Goal: Transaction & Acquisition: Purchase product/service

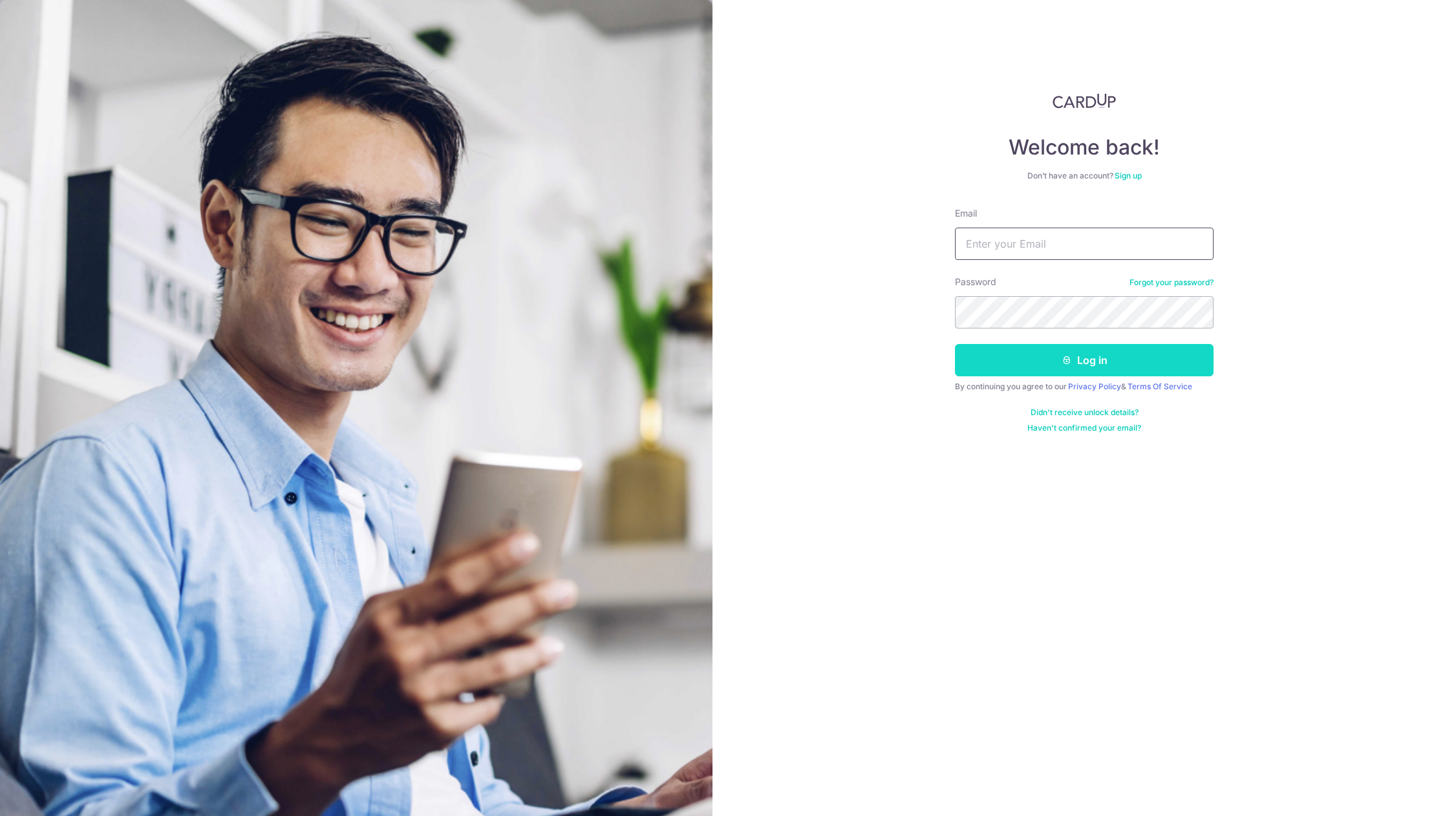
type input "[EMAIL_ADDRESS][DOMAIN_NAME]"
click at [1002, 364] on button "Log in" at bounding box center [1084, 360] width 259 height 32
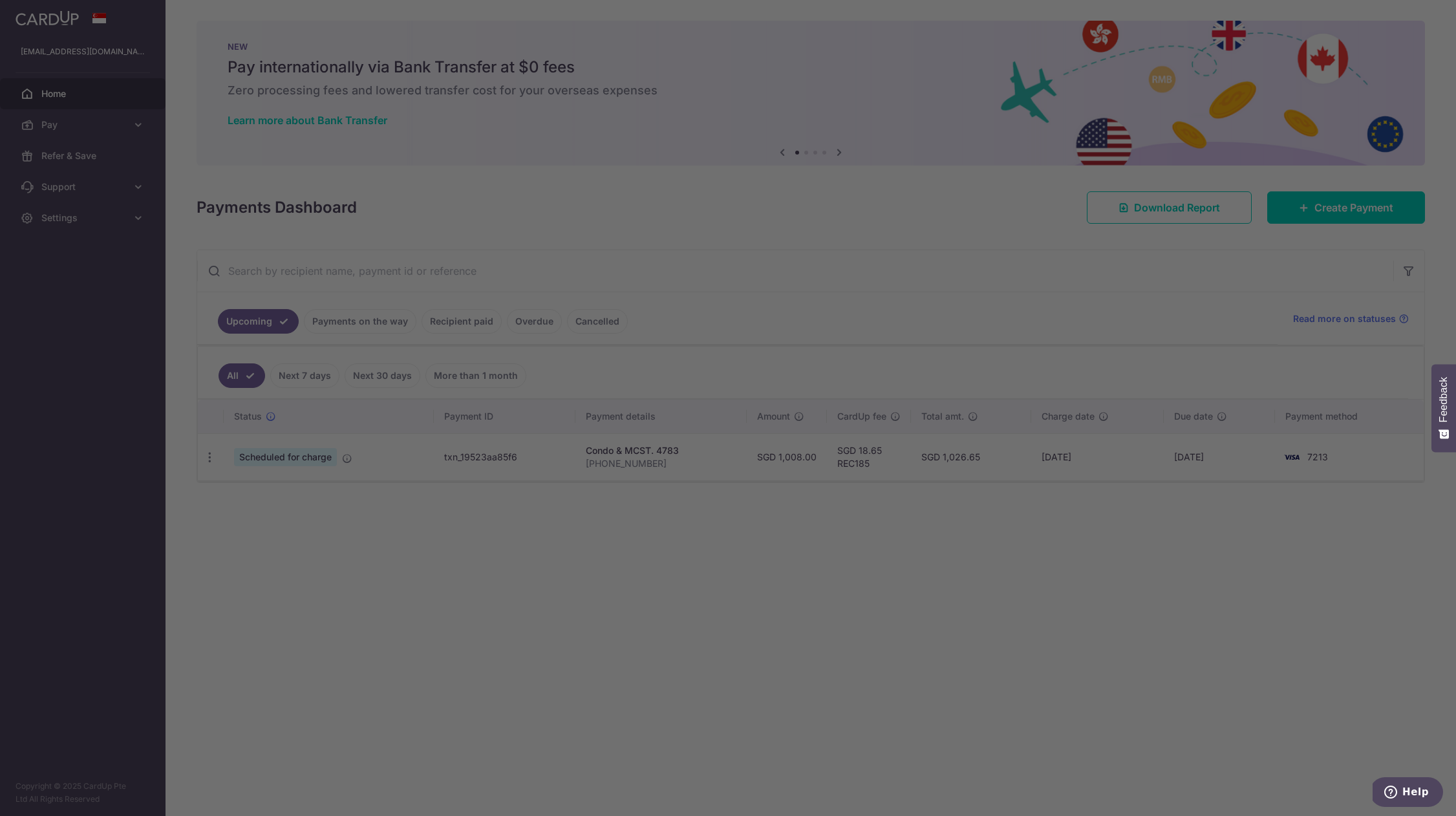
click at [474, 554] on div at bounding box center [735, 412] width 1471 height 825
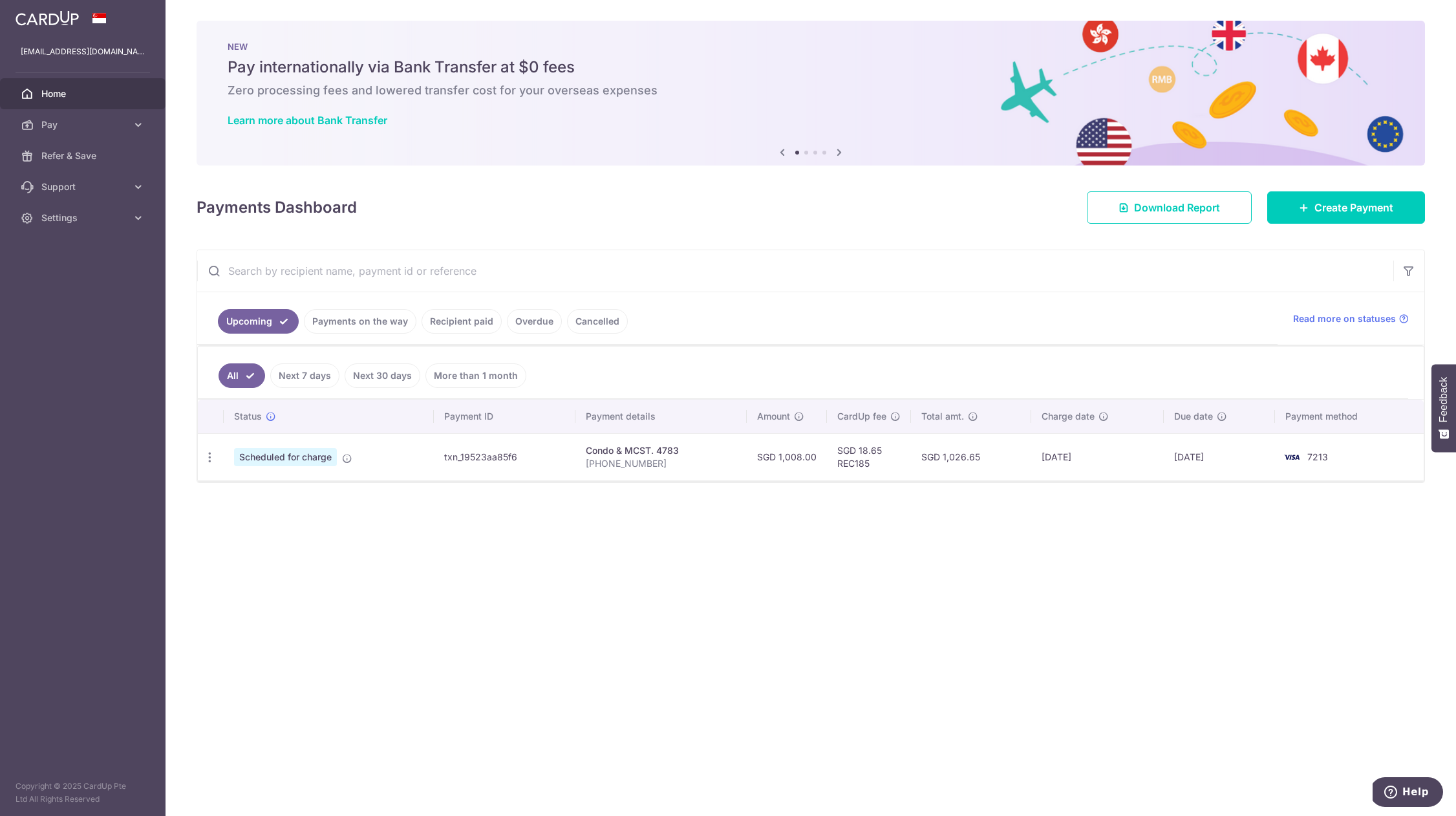
click at [722, 170] on div "× Pause Schedule Pause all future payments in this series Pause just this one p…" at bounding box center [811, 408] width 1291 height 816
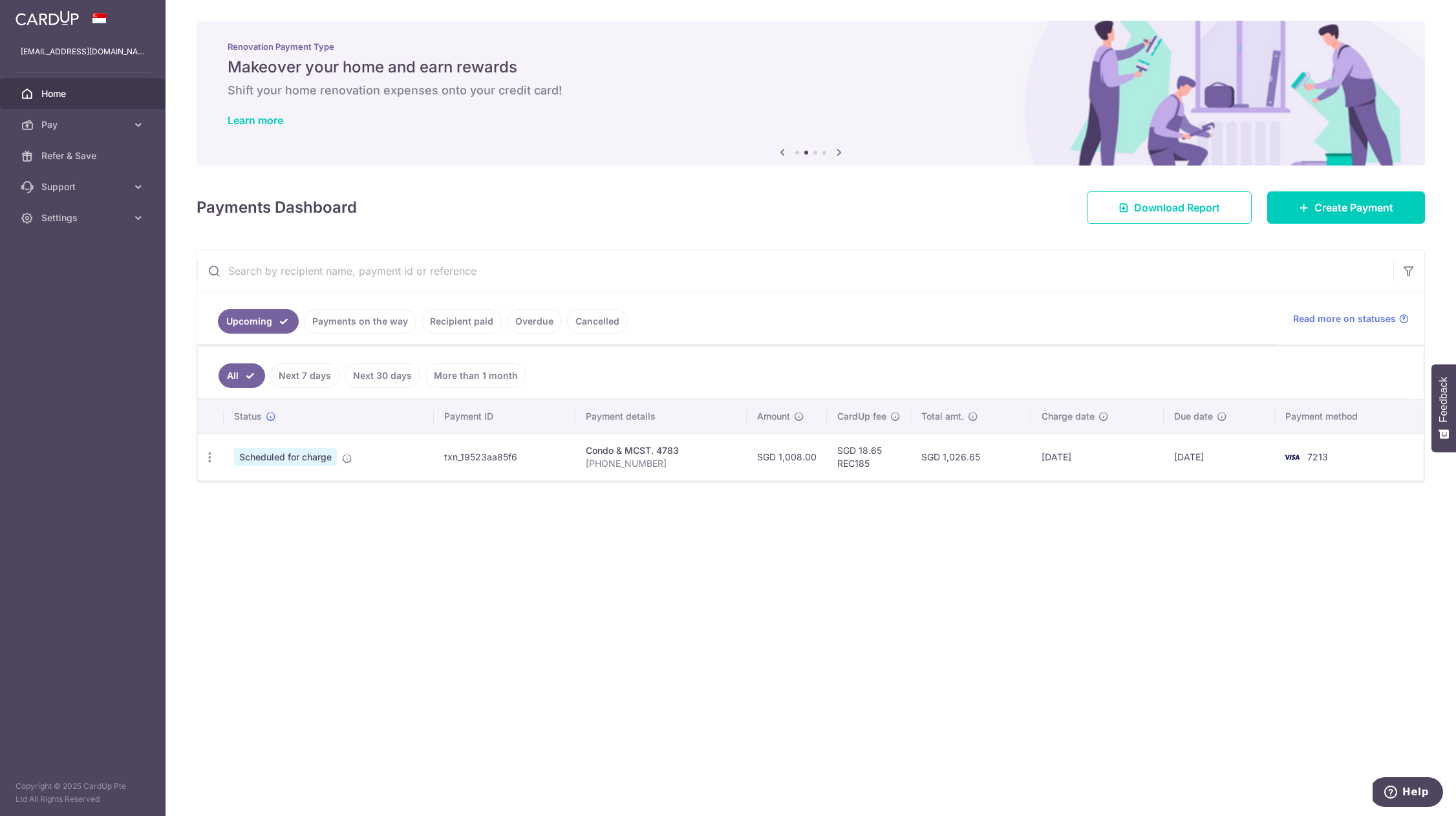
click at [628, 663] on div "× Pause Schedule Pause all future payments in this series Pause just this one p…" at bounding box center [811, 408] width 1291 height 816
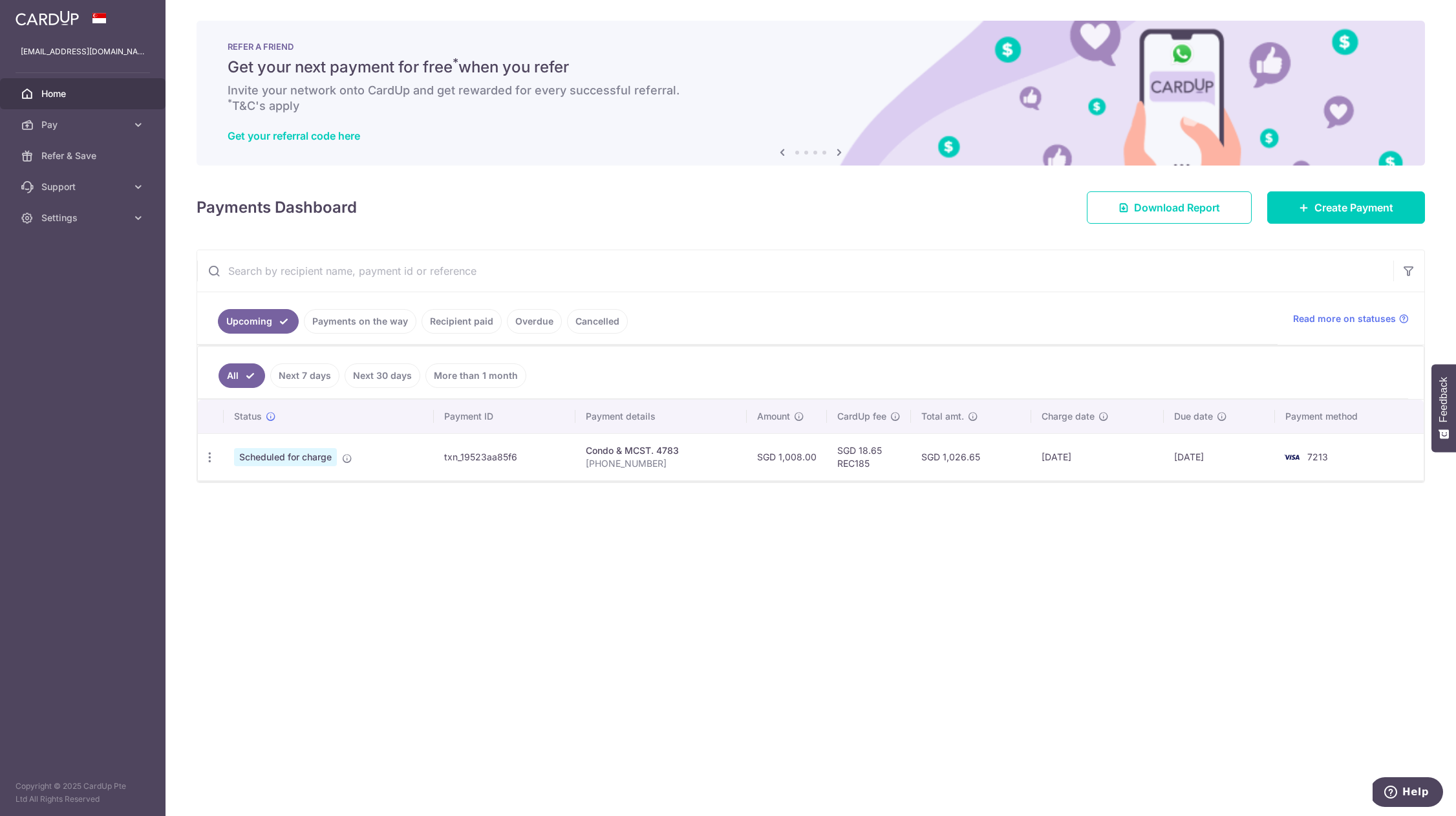
click at [645, 542] on div "× Pause Schedule Pause all future payments in this series Pause just this one p…" at bounding box center [811, 408] width 1291 height 816
click at [209, 453] on icon "button" at bounding box center [210, 458] width 14 height 14
click at [239, 498] on span "Update payment" at bounding box center [279, 492] width 88 height 16
radio input "true"
type input "1,008.00"
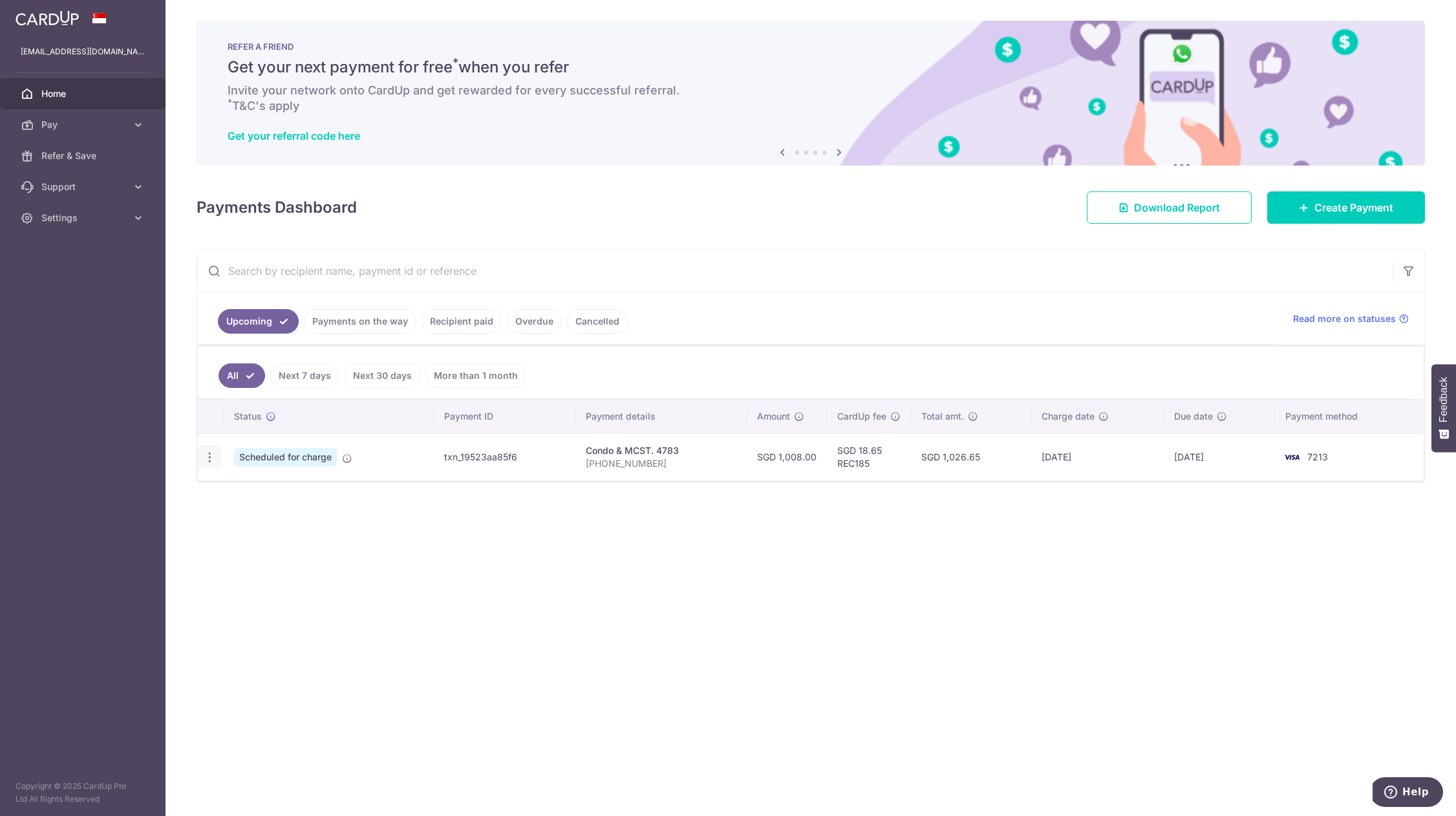
type input "[DATE]"
type input "221-01-02"
type input "REC185"
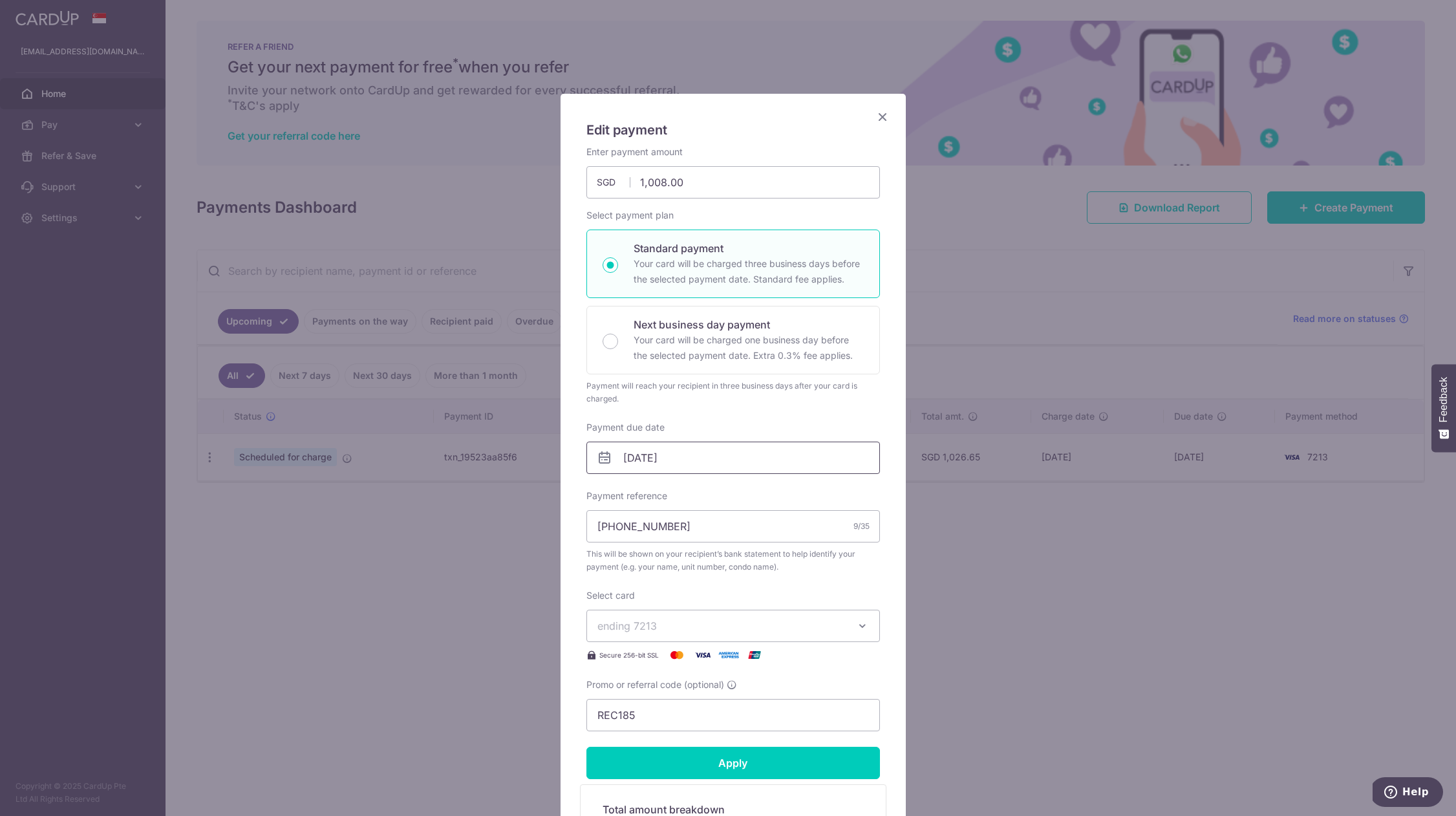
click at [638, 454] on input "24/10/2025" at bounding box center [733, 457] width 293 height 32
click at [605, 491] on link "Prev" at bounding box center [605, 492] width 16 height 16
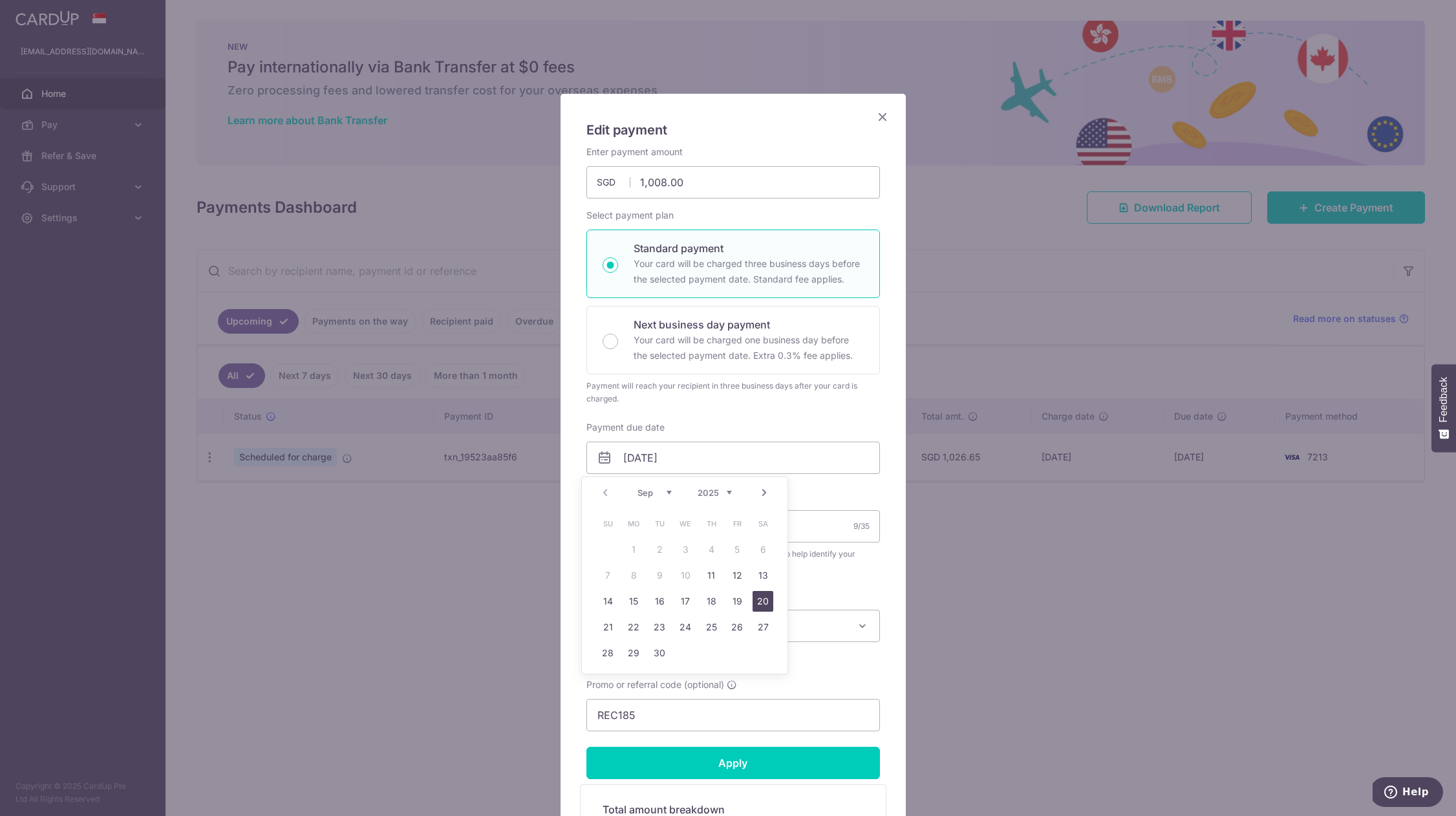
click at [761, 601] on link "20" at bounding box center [763, 601] width 21 height 21
type input "20/09/2025"
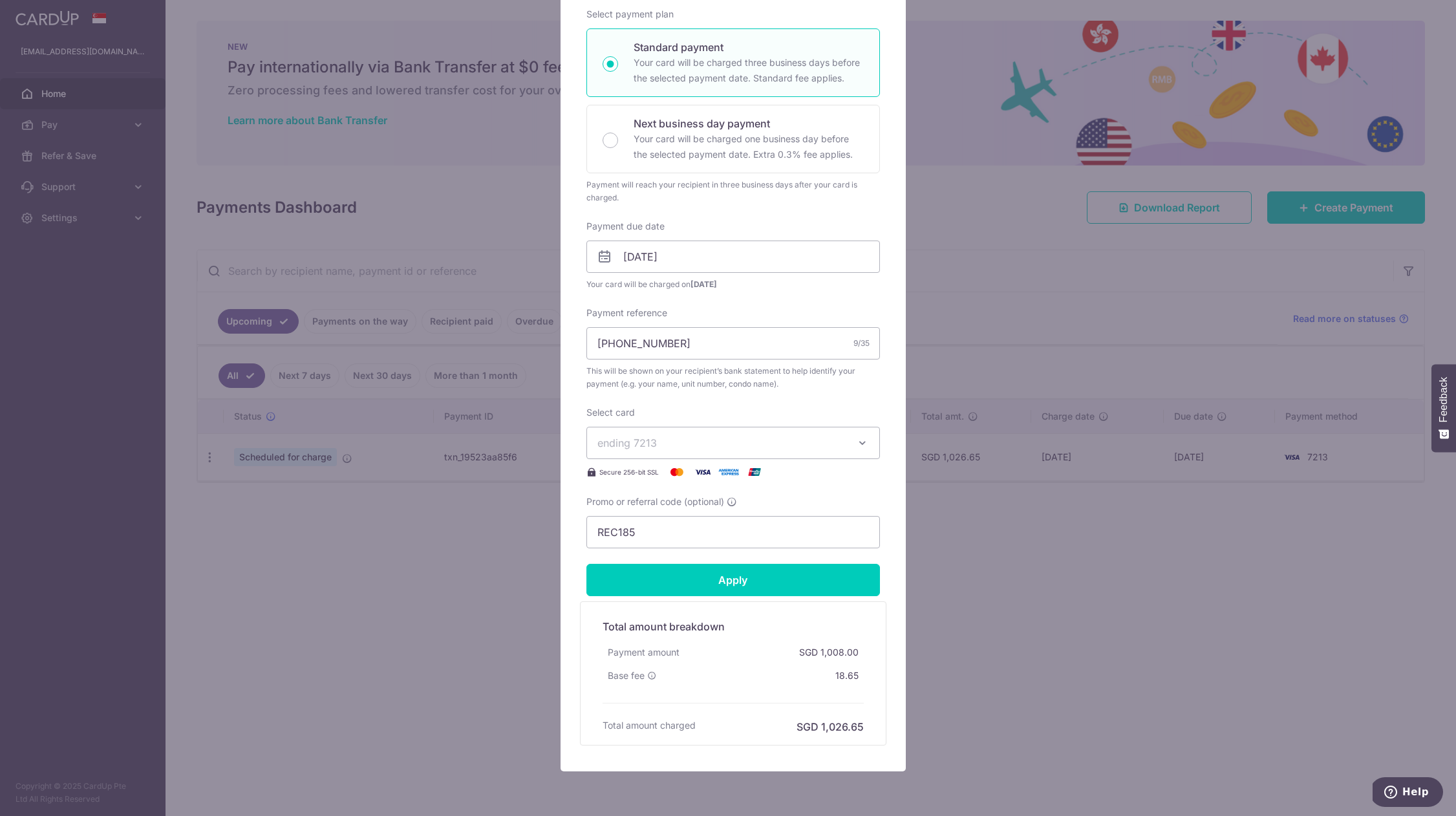
scroll to position [208, 0]
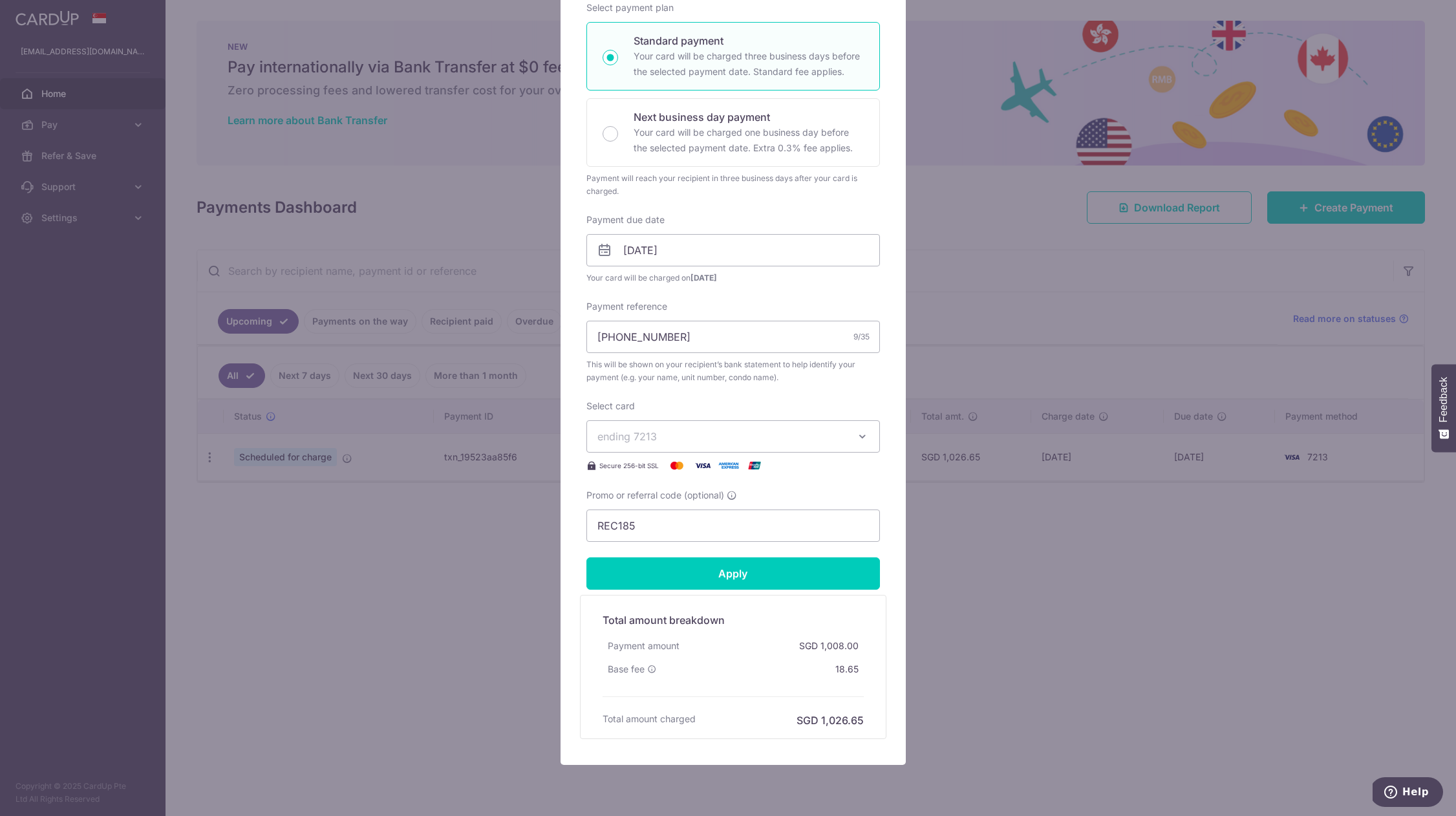
click at [486, 508] on div "Edit payment By clicking apply, you will make changes to all payments to 4783 s…" at bounding box center [728, 408] width 1456 height 816
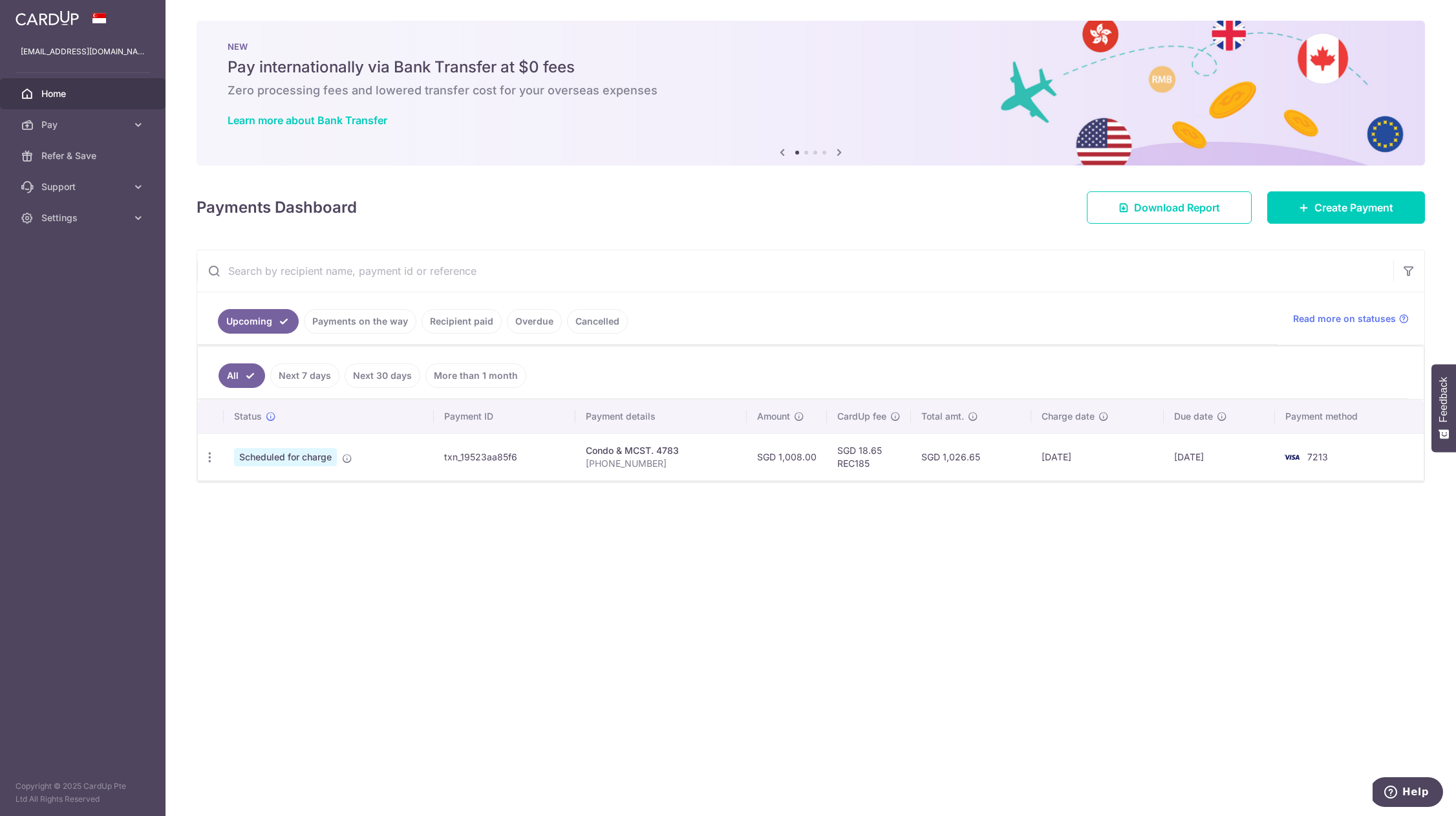
click at [453, 323] on link "Recipient paid" at bounding box center [461, 321] width 80 height 24
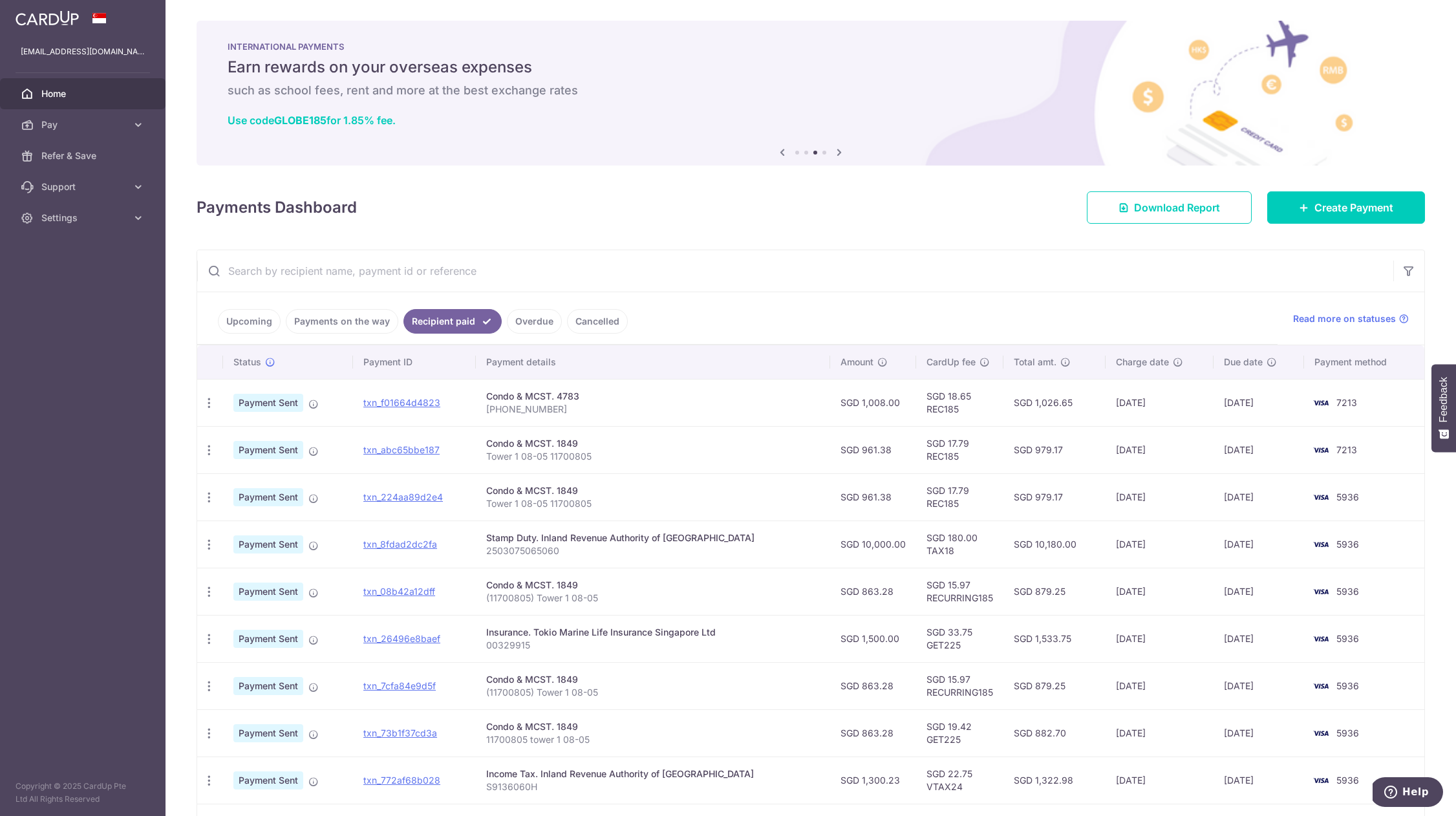
click at [73, 88] on span "Home" at bounding box center [84, 93] width 86 height 13
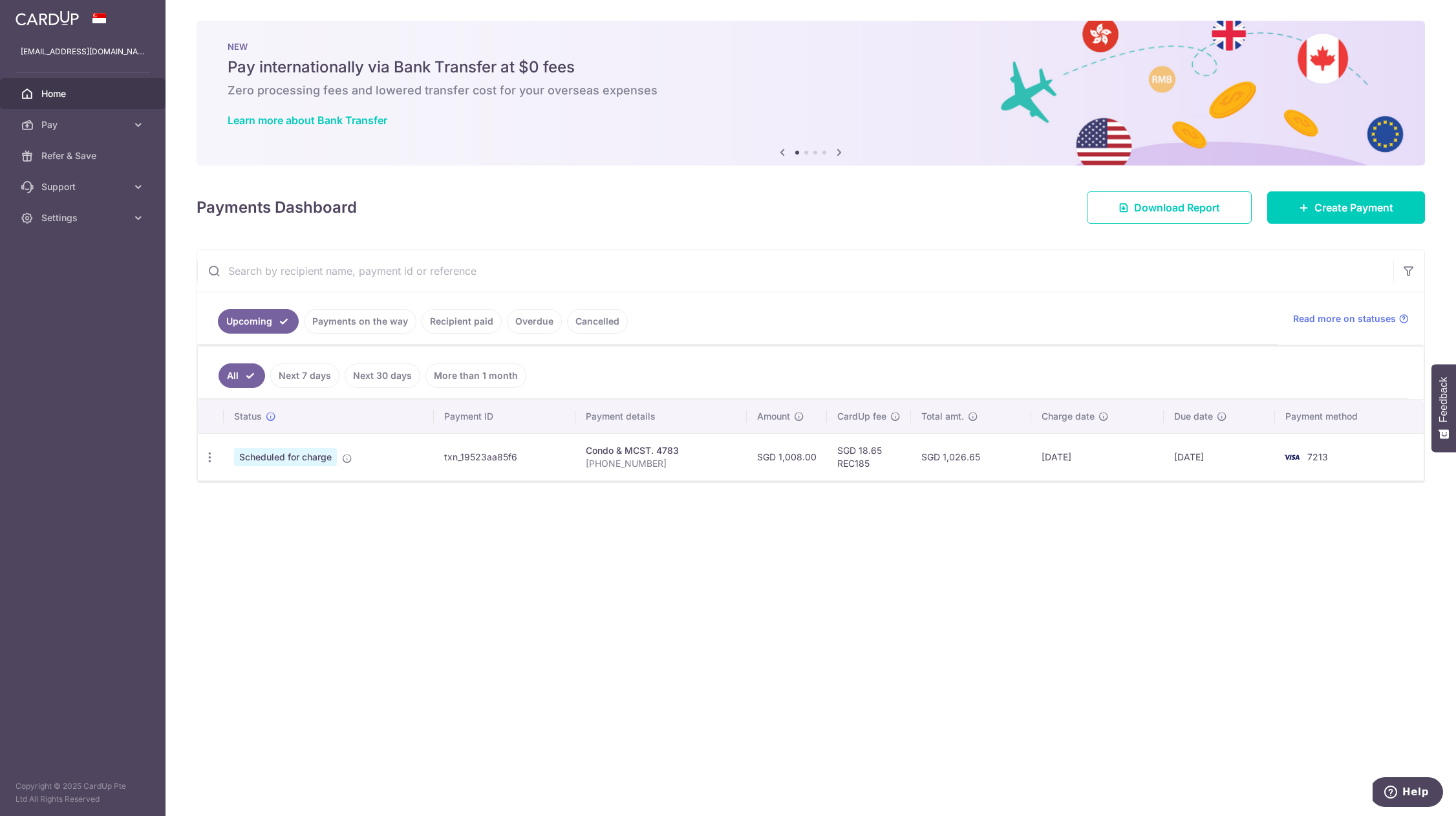
click at [410, 552] on div "× Pause Schedule Pause all future payments in this series Pause just this one p…" at bounding box center [811, 408] width 1291 height 816
click at [56, 14] on img at bounding box center [47, 18] width 63 height 16
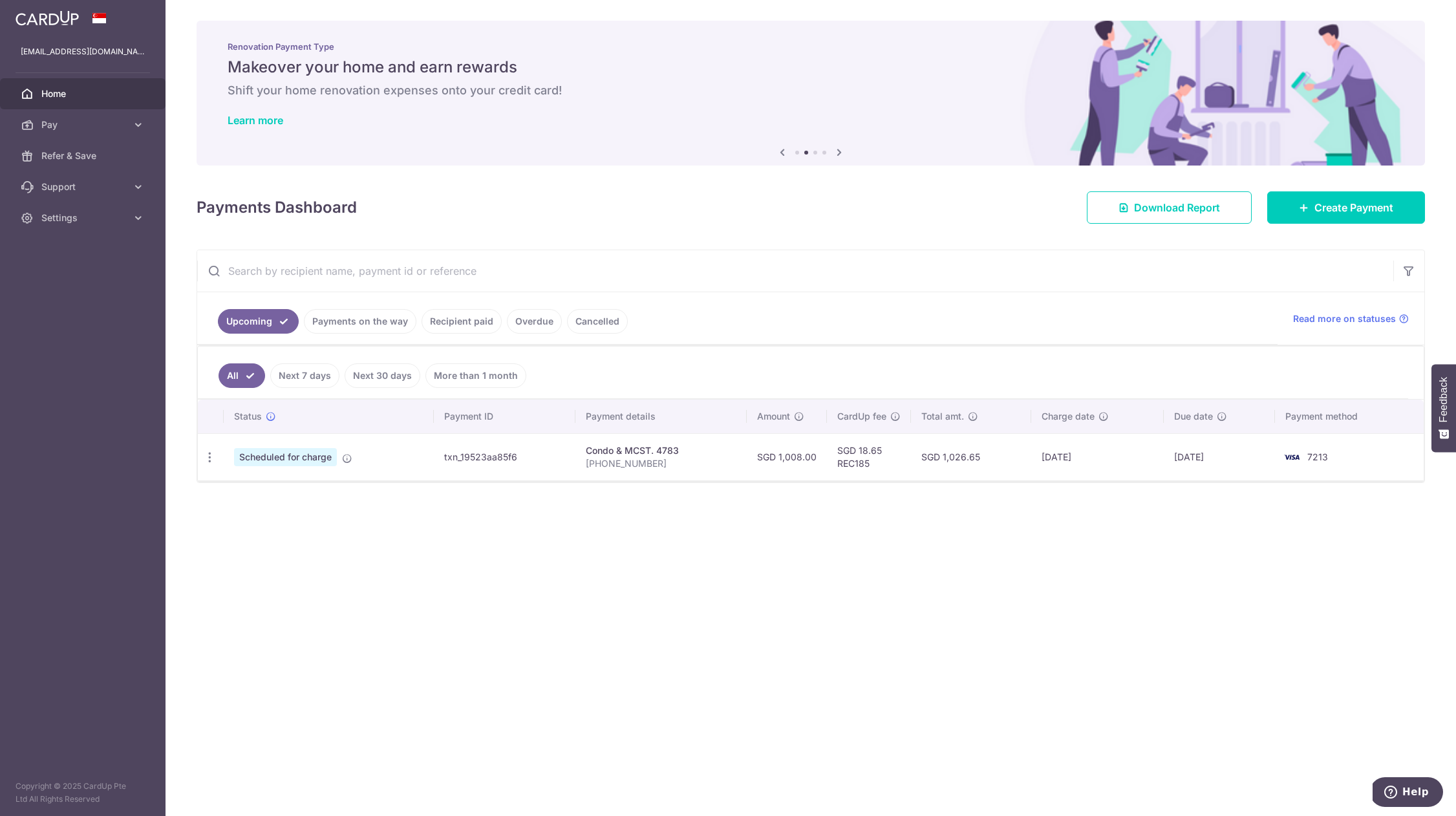
click at [978, 660] on div "× Pause Schedule Pause all future payments in this series Pause just this one p…" at bounding box center [811, 408] width 1291 height 816
click at [1321, 208] on span "Create Payment" at bounding box center [1353, 208] width 79 height 16
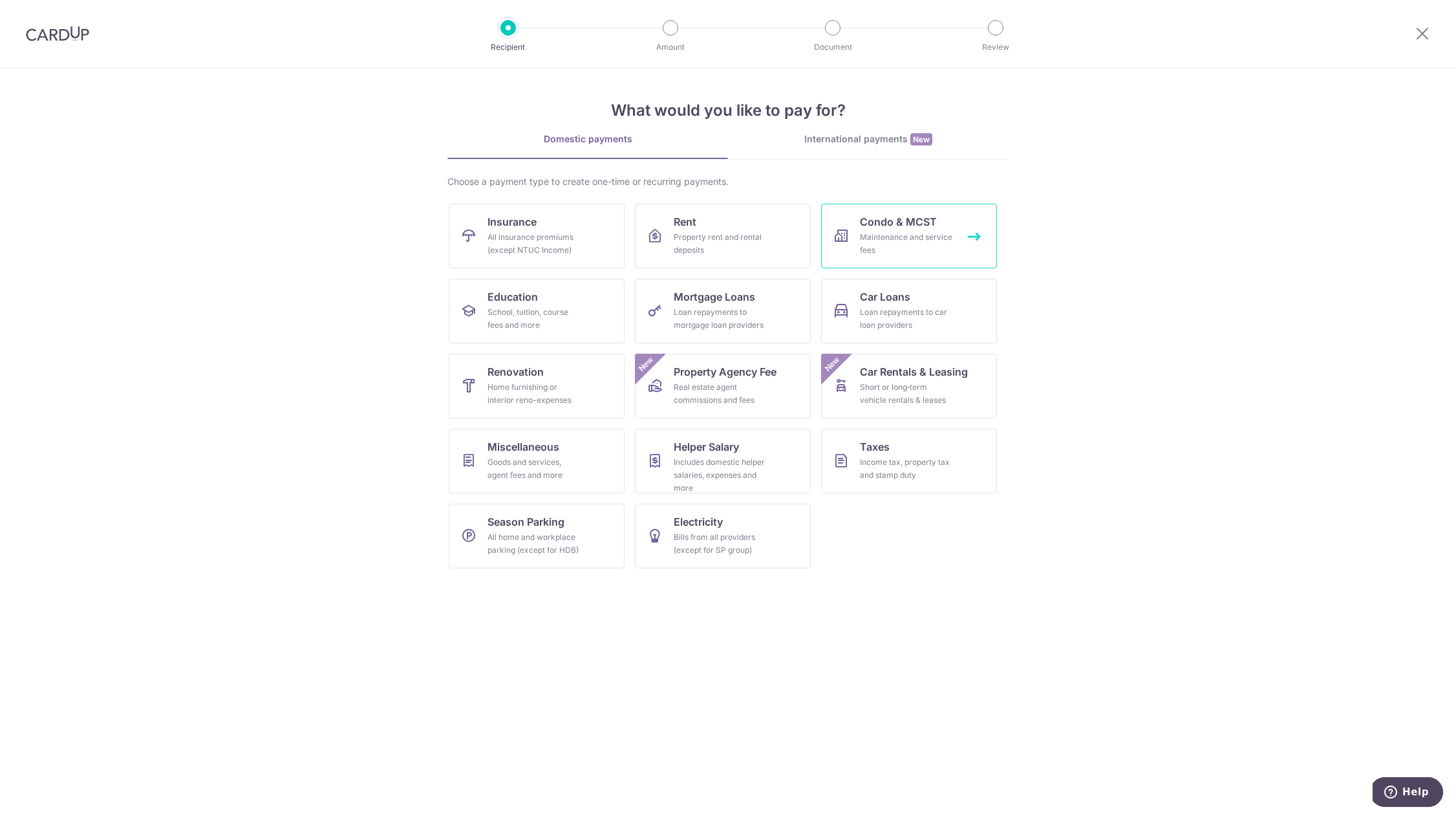
click at [892, 225] on span "Condo & MCST" at bounding box center [898, 222] width 77 height 16
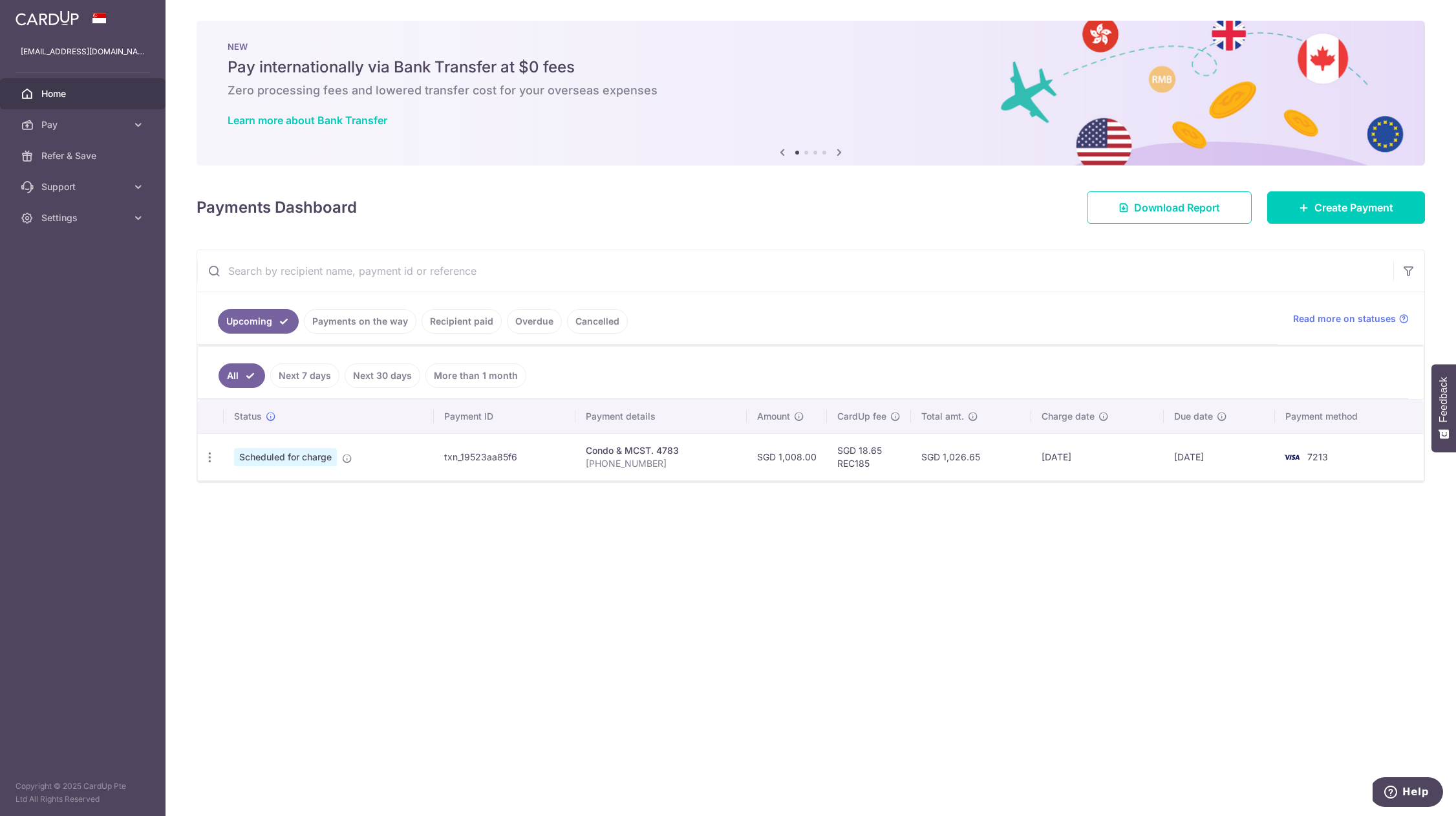
click at [70, 27] on link at bounding box center [47, 16] width 74 height 23
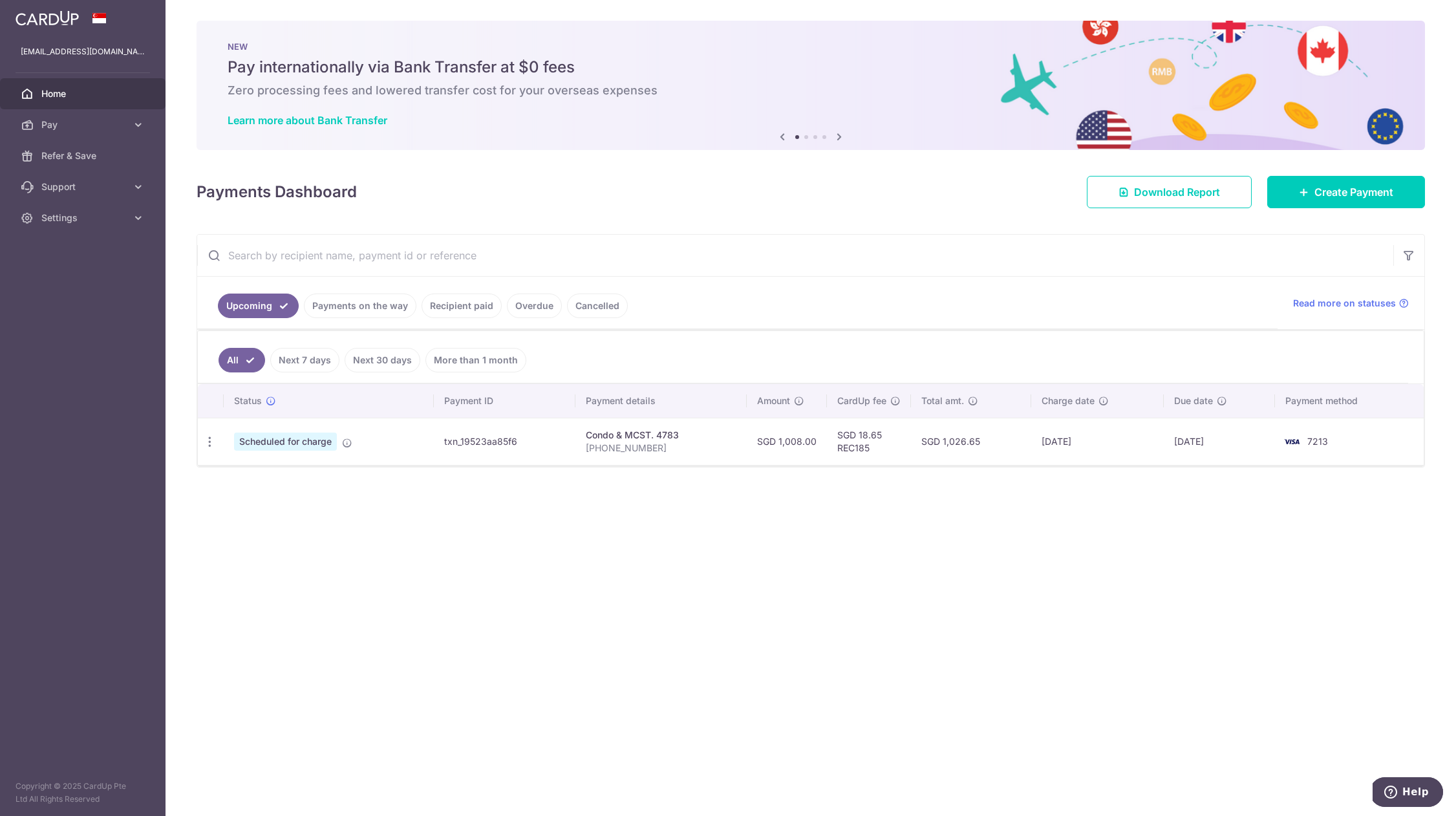
click at [63, 19] on img at bounding box center [47, 18] width 63 height 16
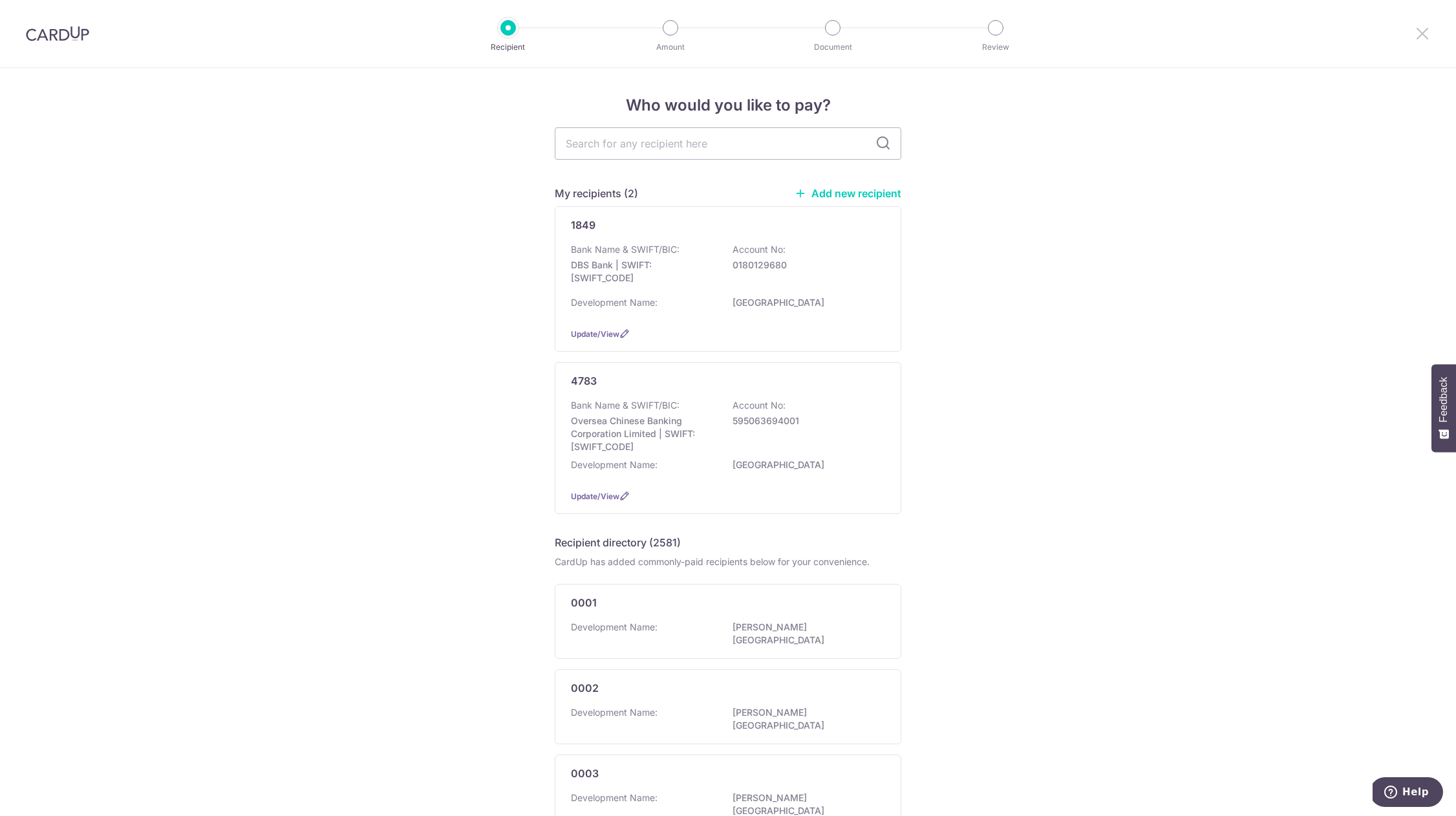
click at [1421, 28] on icon at bounding box center [1422, 33] width 16 height 16
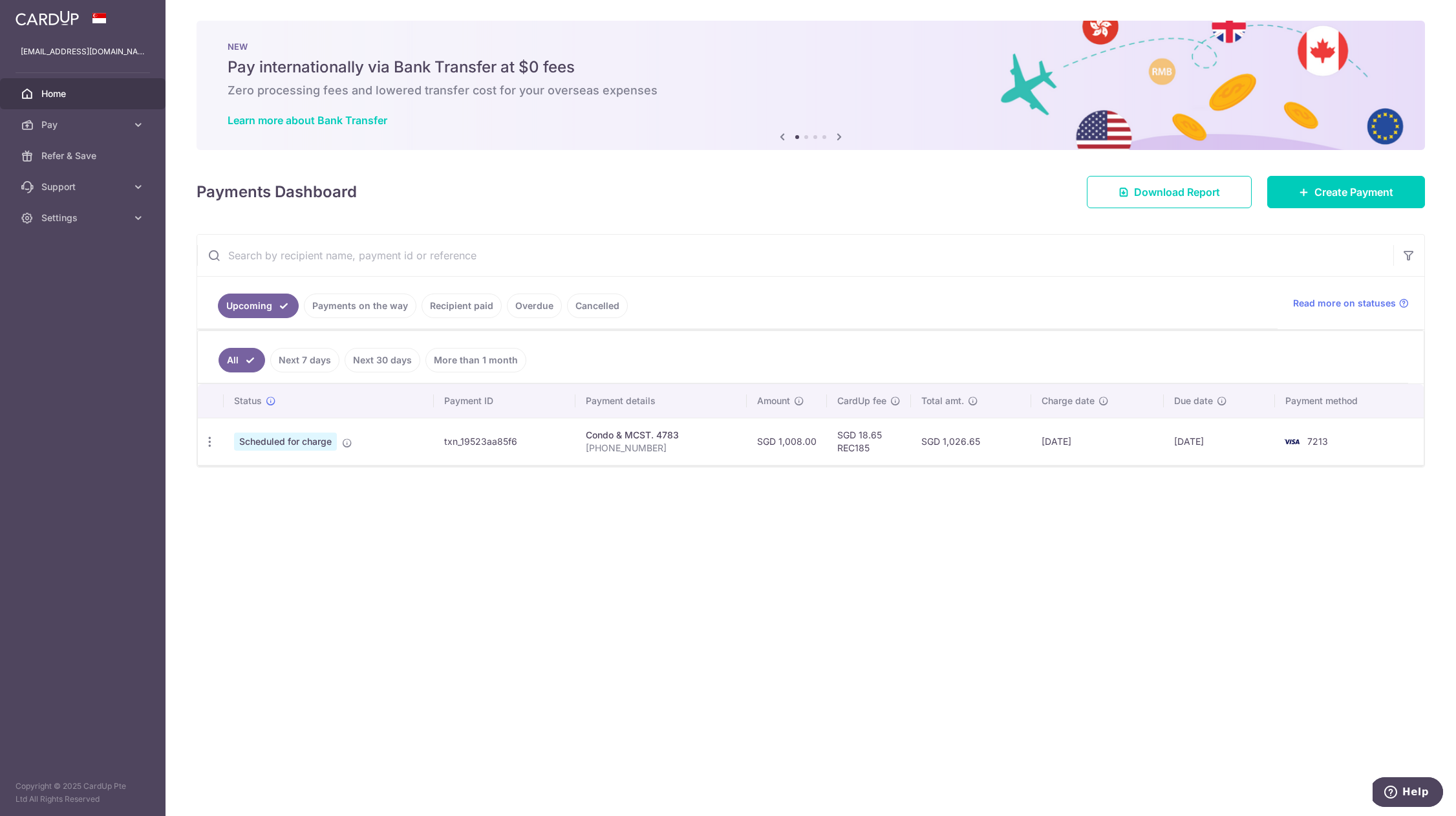
click at [628, 581] on div "× Pause Schedule Pause all future payments in this series Pause just this one p…" at bounding box center [811, 408] width 1291 height 816
click at [1340, 190] on span "Create Payment" at bounding box center [1353, 192] width 79 height 16
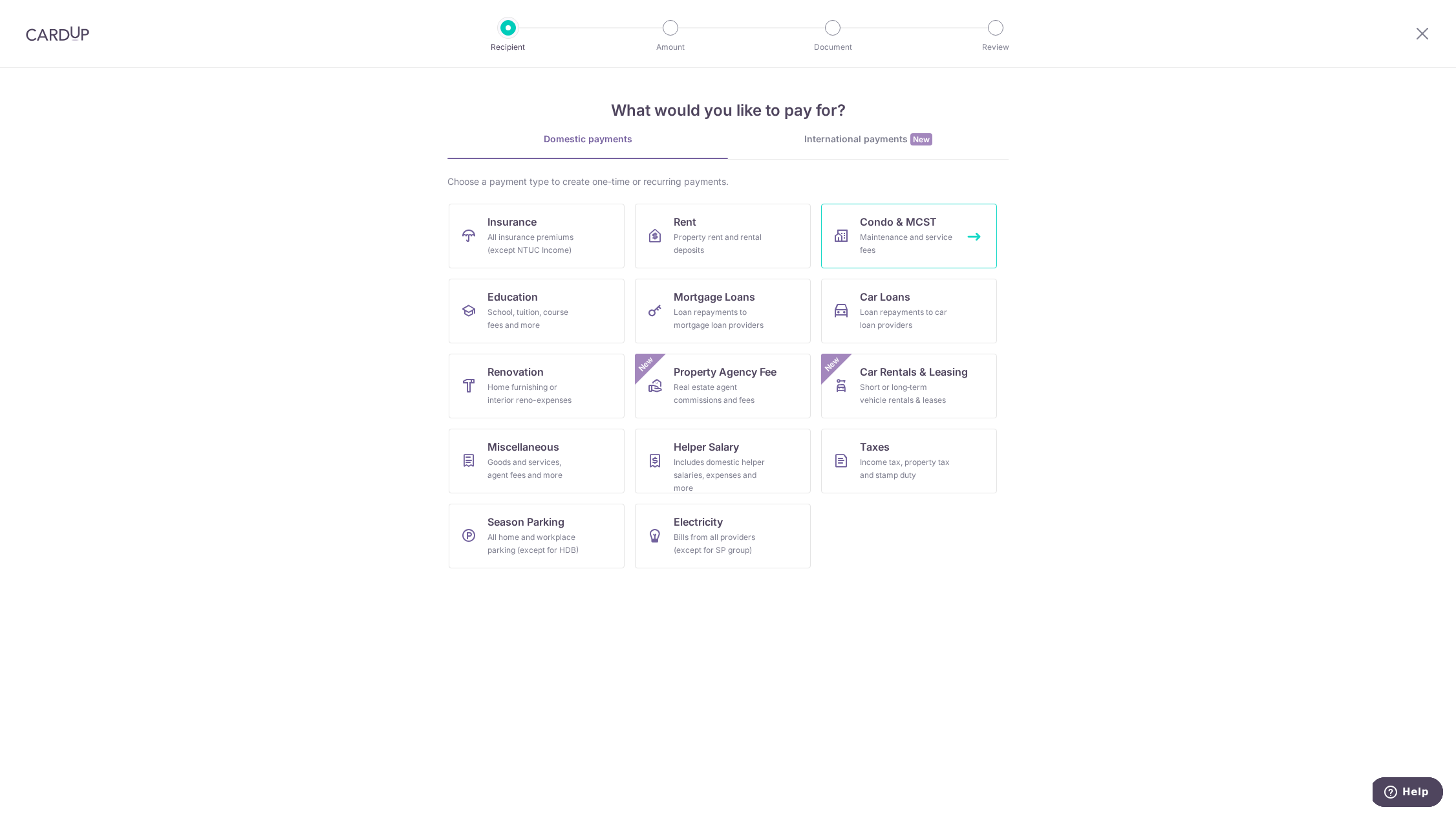
click at [883, 238] on div "Maintenance and service fees" at bounding box center [907, 244] width 93 height 26
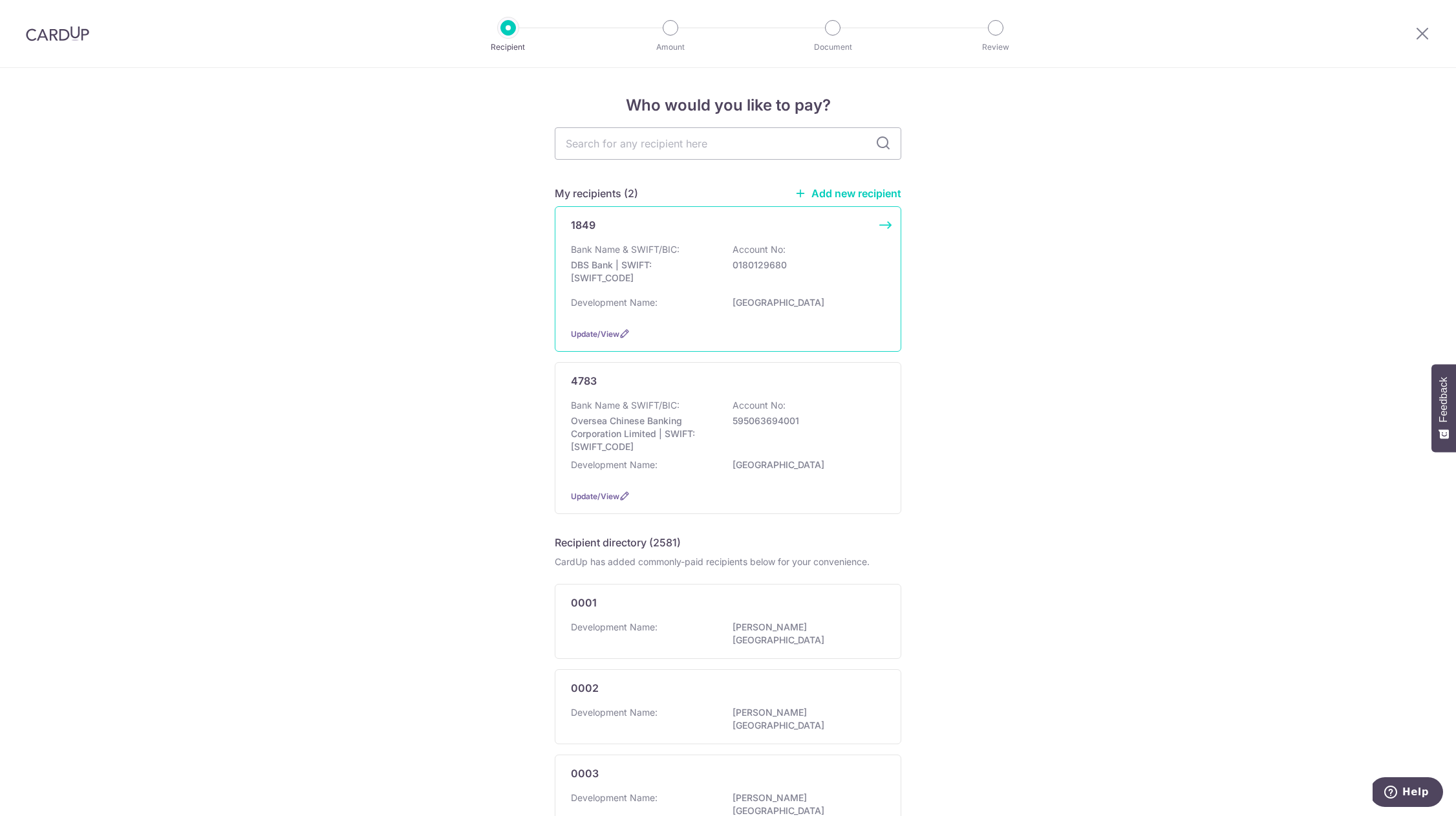
click at [708, 247] on div "Bank Name & SWIFT/BIC: DBS Bank | SWIFT: [SWIFT_CODE] Account No: 0180129680" at bounding box center [728, 267] width 314 height 48
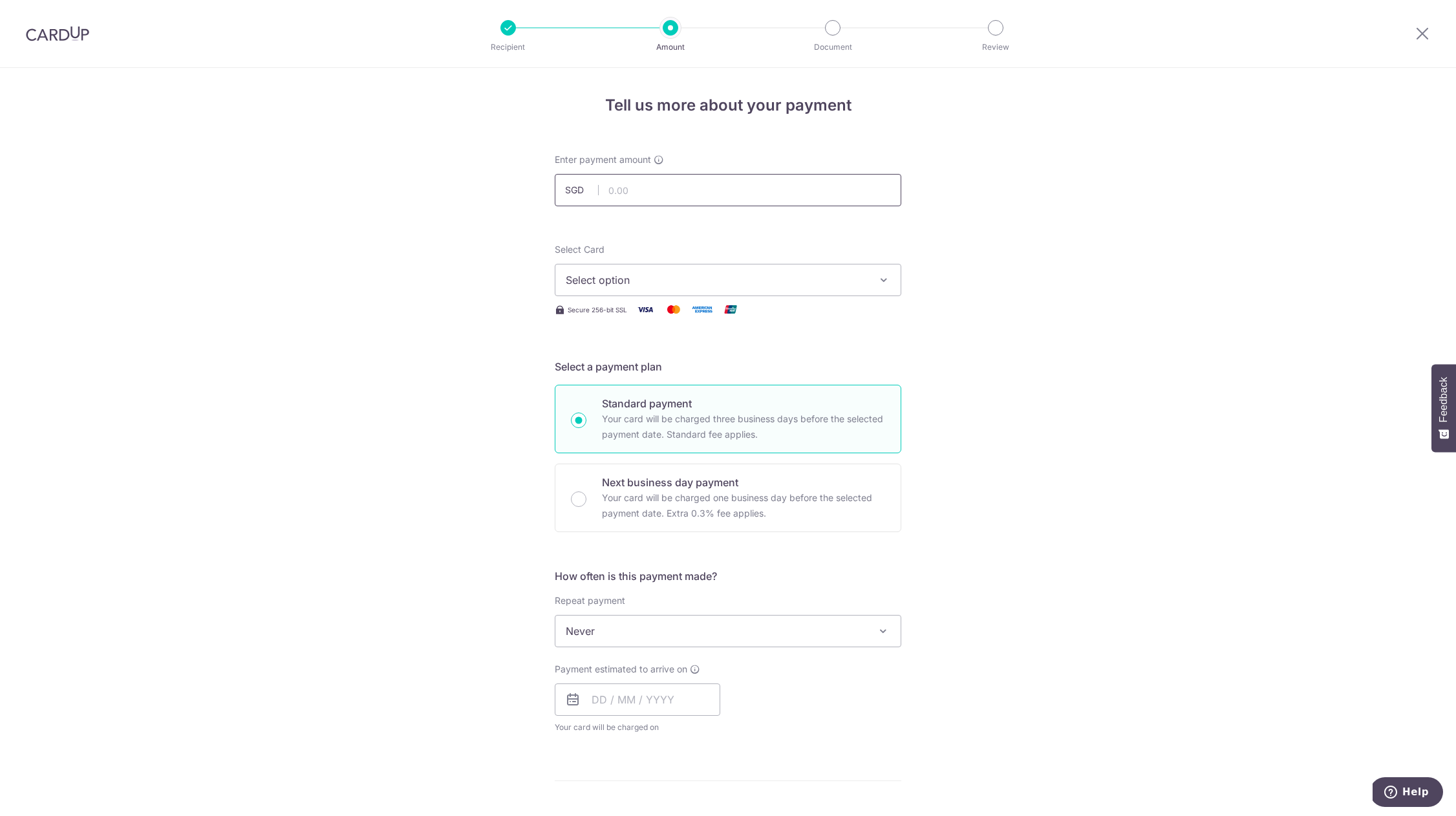
click at [813, 193] on input "text" at bounding box center [728, 190] width 347 height 32
type input "961.38"
click at [512, 430] on div "Tell us more about your payment Enter payment amount SGD 961.38 Select Card Sel…" at bounding box center [728, 652] width 1456 height 1170
click at [590, 286] on span "Select option" at bounding box center [716, 280] width 301 height 16
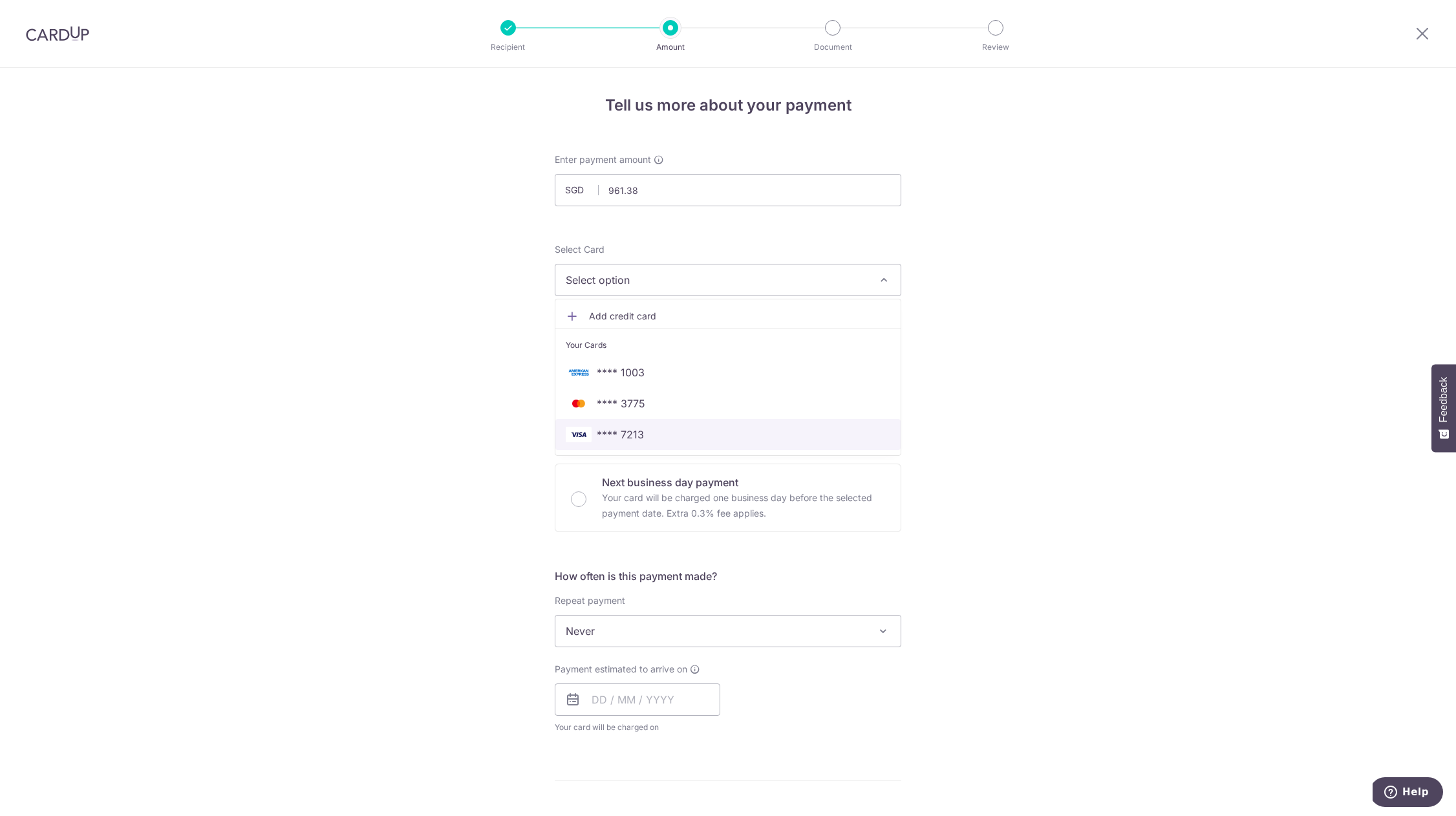
click at [615, 429] on span "**** 7213" at bounding box center [620, 434] width 48 height 16
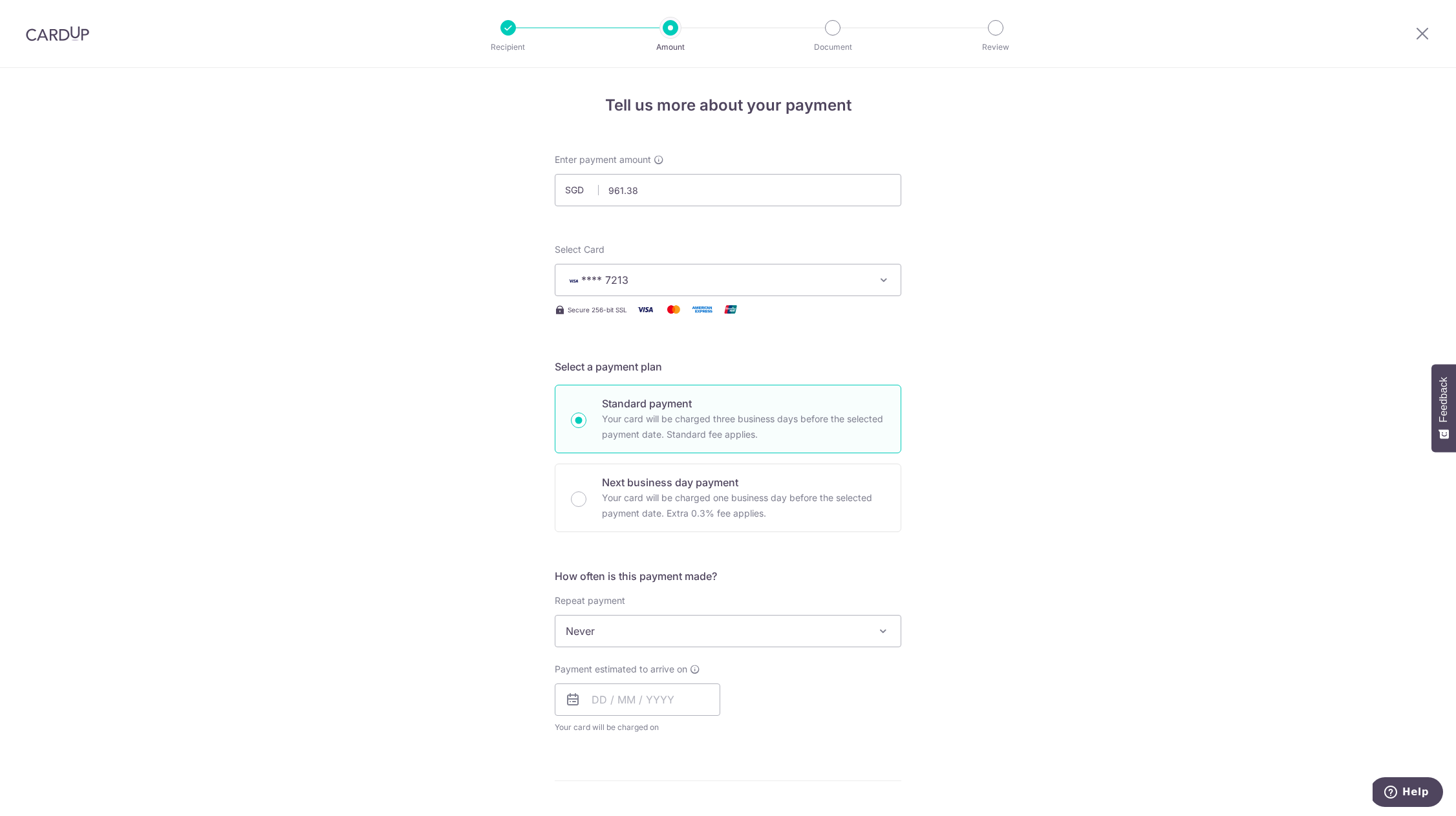
click at [372, 408] on div "Tell us more about your payment Enter payment amount SGD 961.38 961.38 Select C…" at bounding box center [728, 652] width 1456 height 1170
click at [601, 632] on span "Never" at bounding box center [728, 631] width 345 height 31
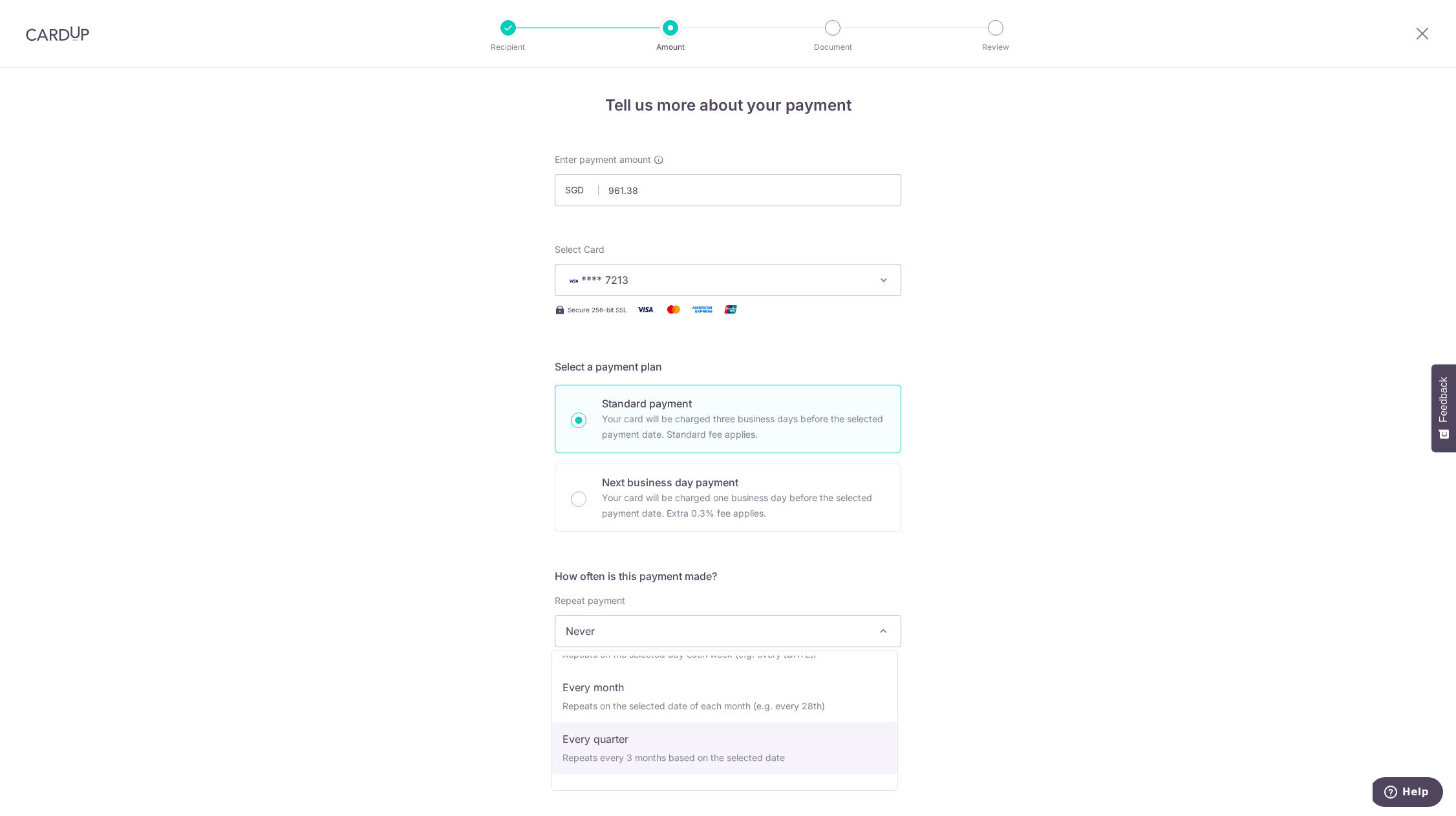
select select "4"
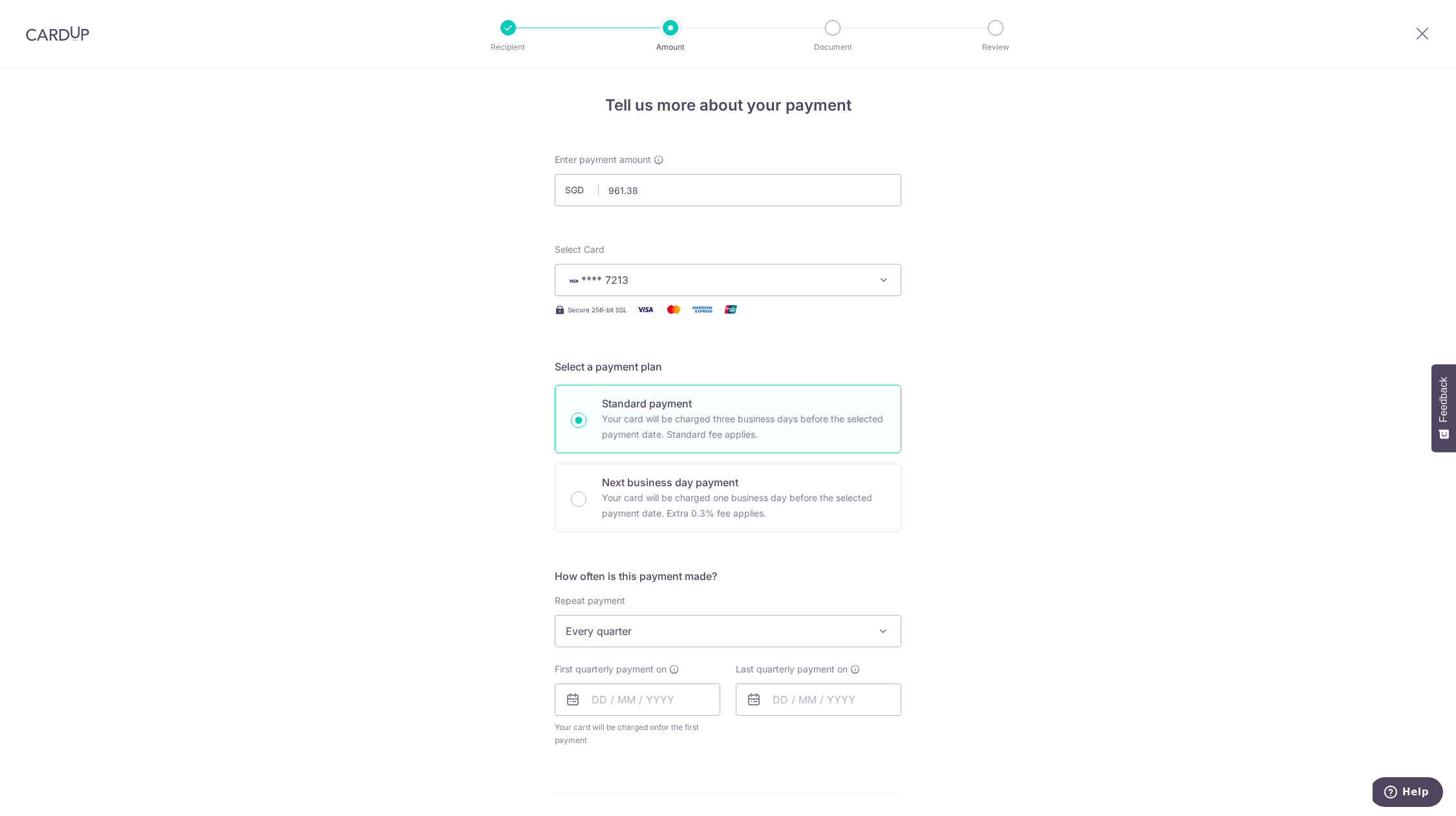
click at [415, 630] on div "Tell us more about your payment Enter payment amount SGD 961.38 961.38 Select C…" at bounding box center [728, 659] width 1456 height 1183
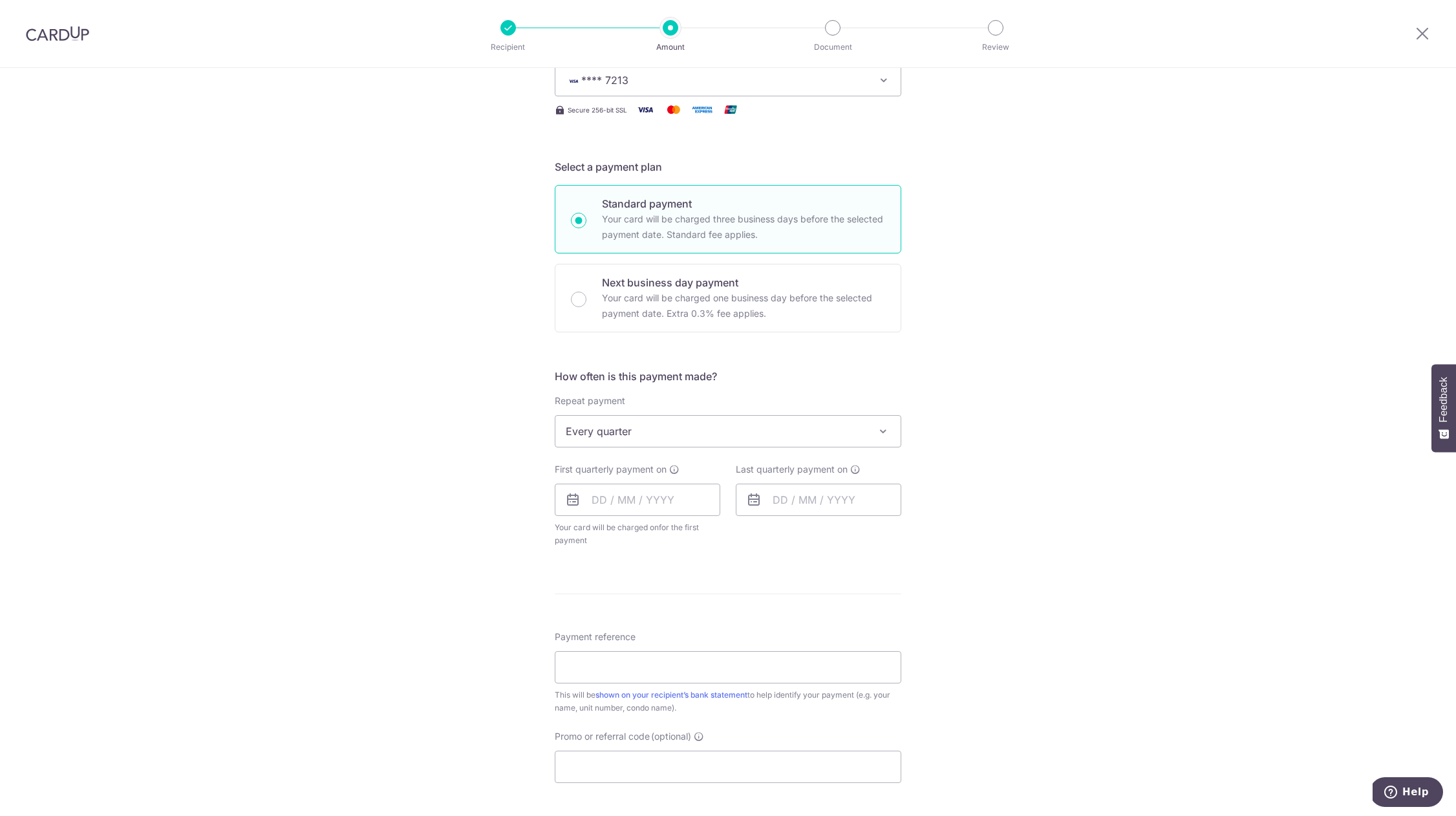
scroll to position [204, 0]
click at [633, 490] on input "text" at bounding box center [637, 495] width 165 height 32
click at [406, 536] on div "Tell us more about your payment Enter payment amount SGD 961.38 961.38 Select C…" at bounding box center [728, 454] width 1456 height 1183
click at [646, 500] on input "text" at bounding box center [637, 495] width 165 height 32
click at [674, 634] on link "18" at bounding box center [684, 639] width 21 height 21
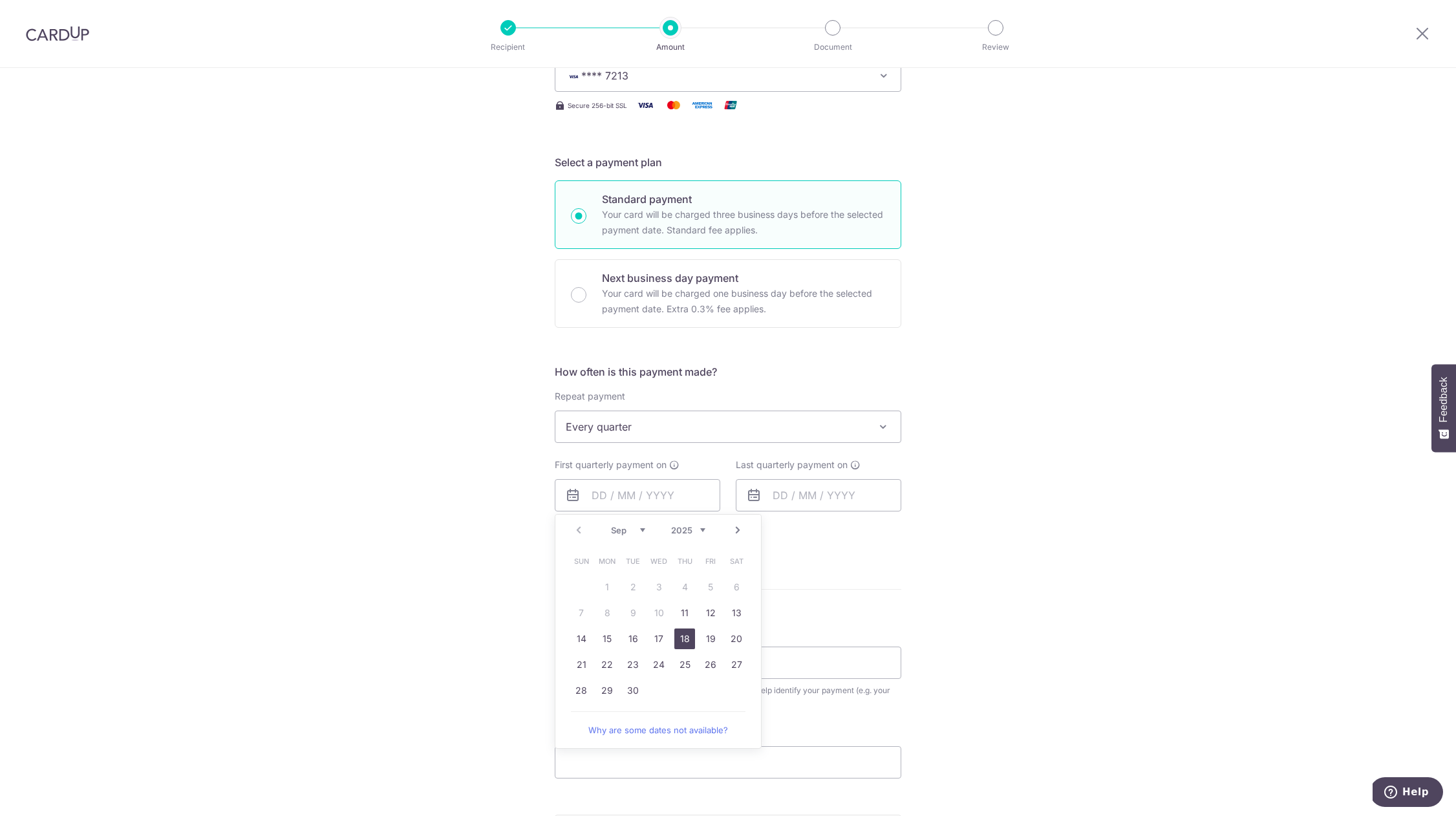
type input "18/09/2025"
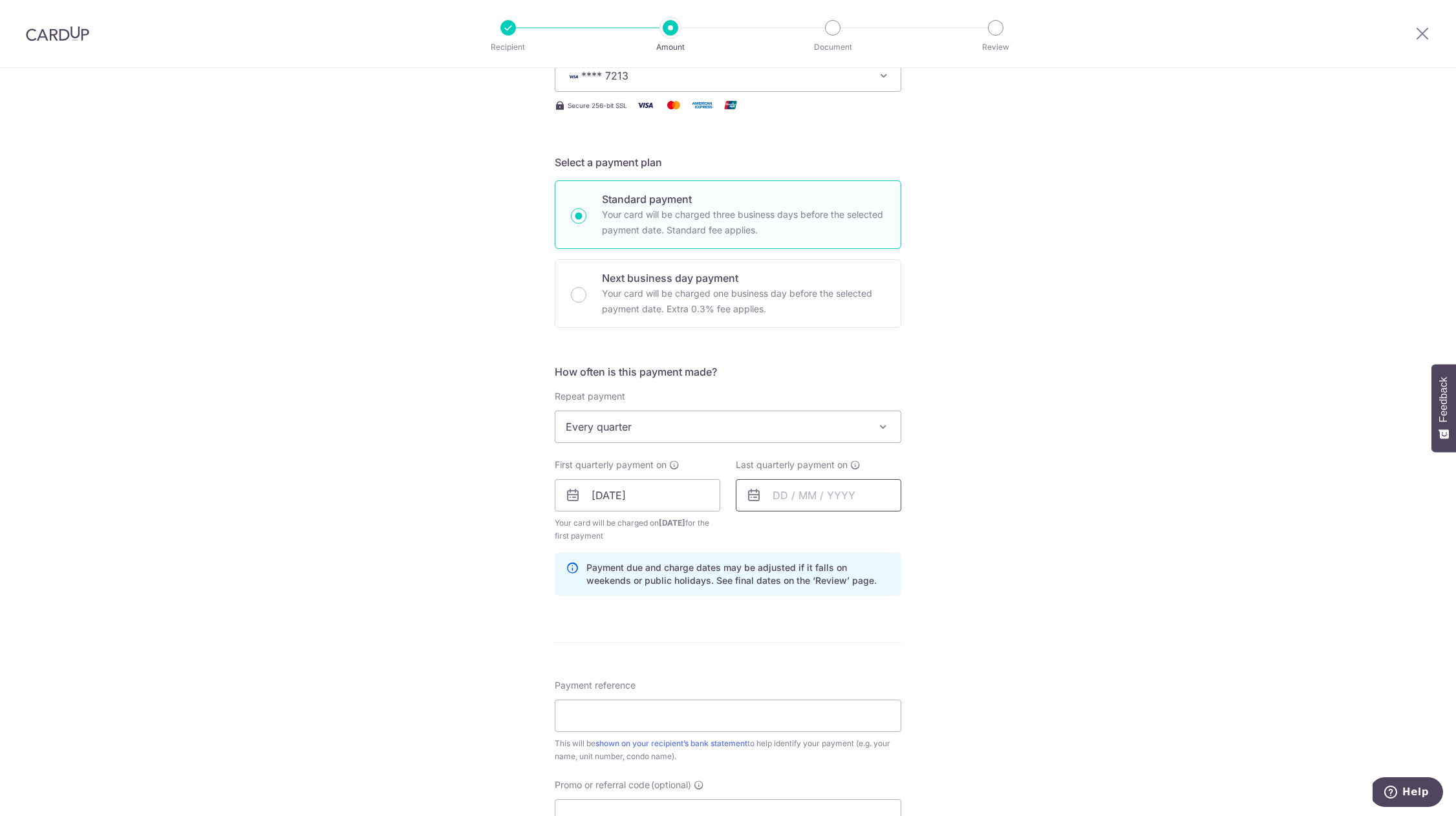
click at [812, 489] on input "text" at bounding box center [818, 495] width 165 height 32
click at [817, 531] on select "Sep Oct Nov Dec" at bounding box center [809, 530] width 35 height 10
click at [861, 529] on select "2025 2026 2027 2028 2029 2030 2031 2032 2033 2034 2035" at bounding box center [869, 530] width 35 height 10
click at [797, 533] on select "Jan Feb Mar Apr May Jun Jul Aug Sep Oct Nov Dec" at bounding box center [809, 530] width 35 height 10
click at [837, 639] on link "18" at bounding box center [840, 639] width 21 height 21
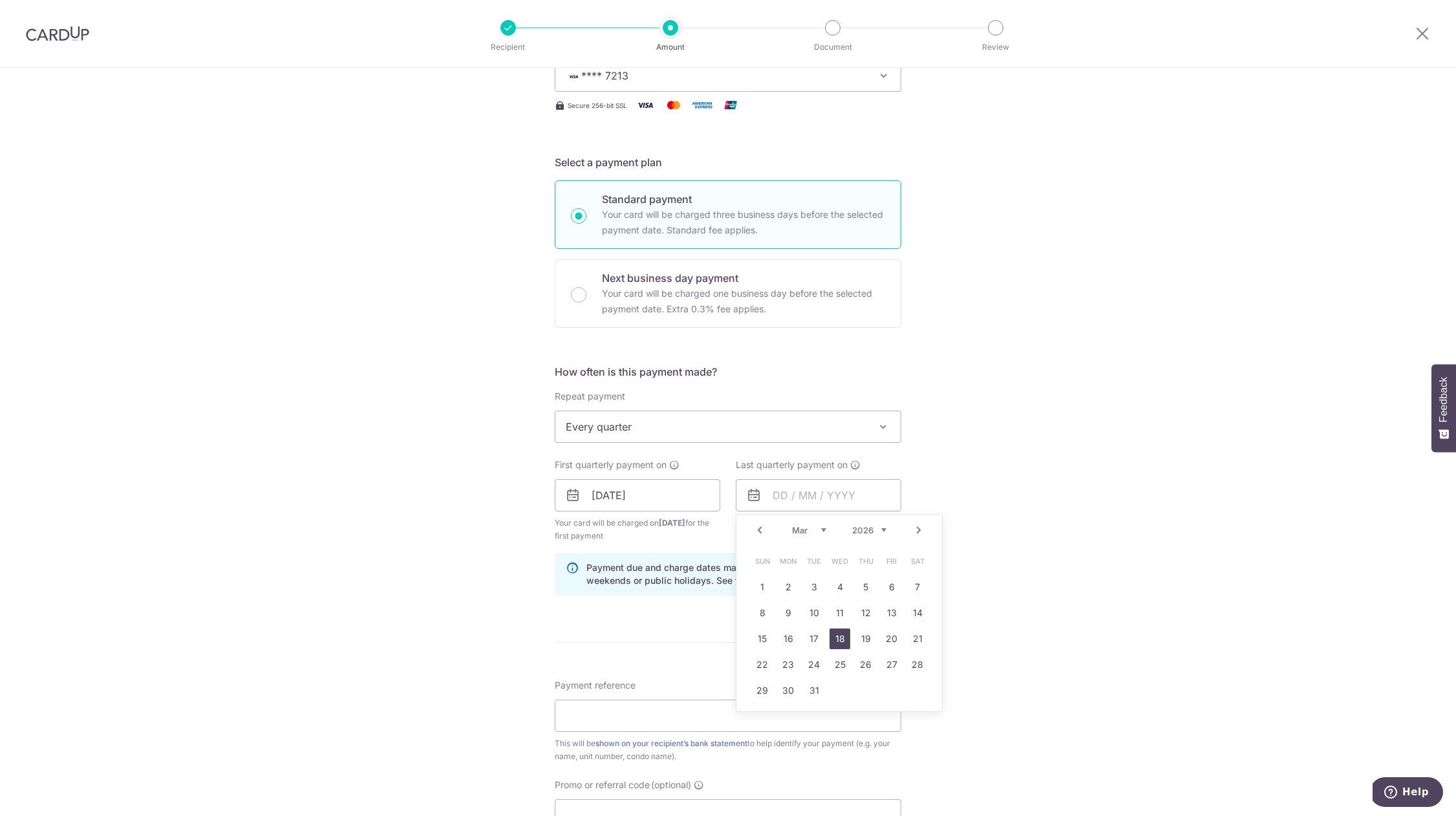
type input "18/03/2026"
click at [462, 563] on div "Tell us more about your payment Enter payment amount SGD 961.38 961.38 Select C…" at bounding box center [728, 481] width 1456 height 1236
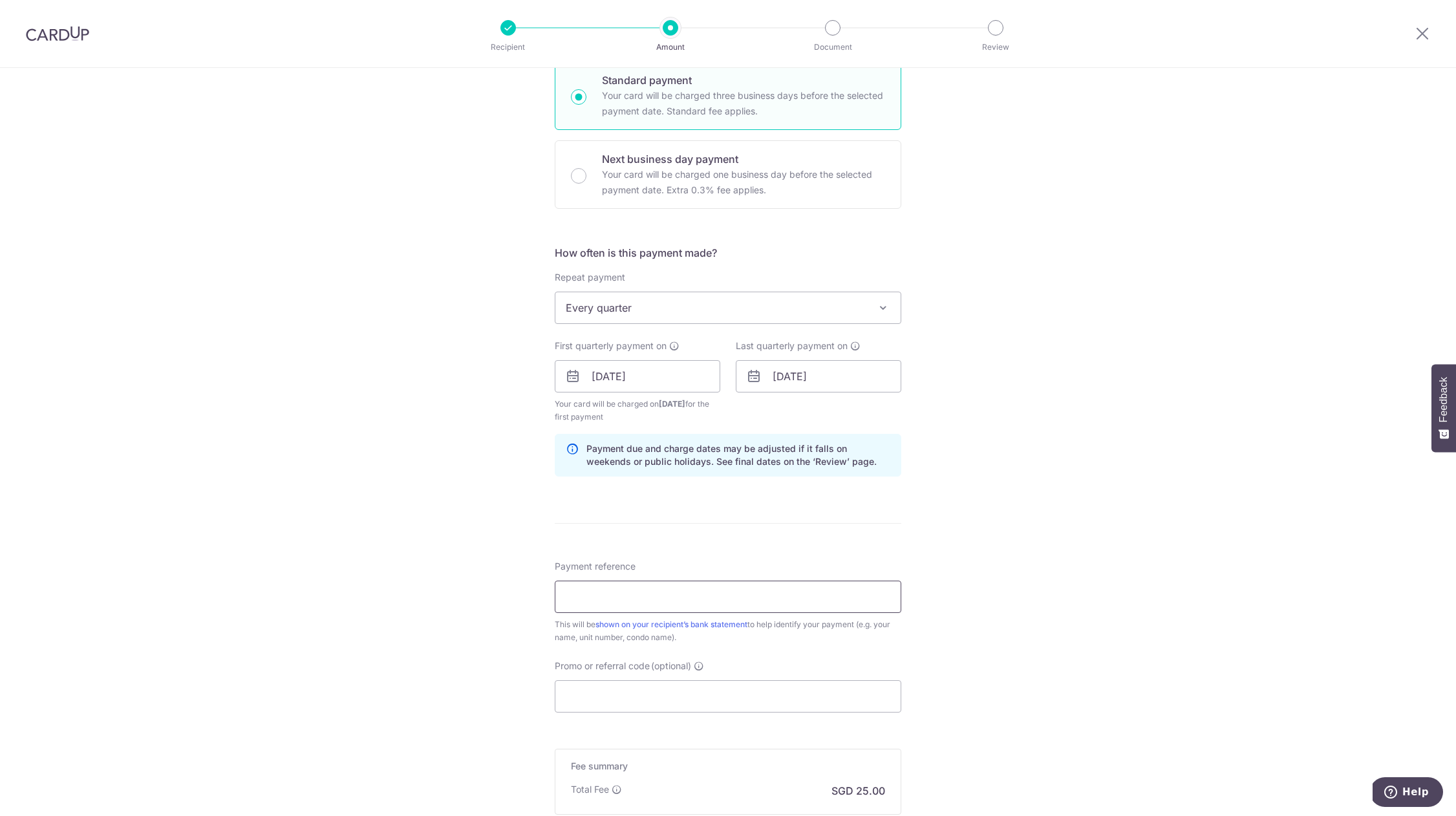
scroll to position [342, 0]
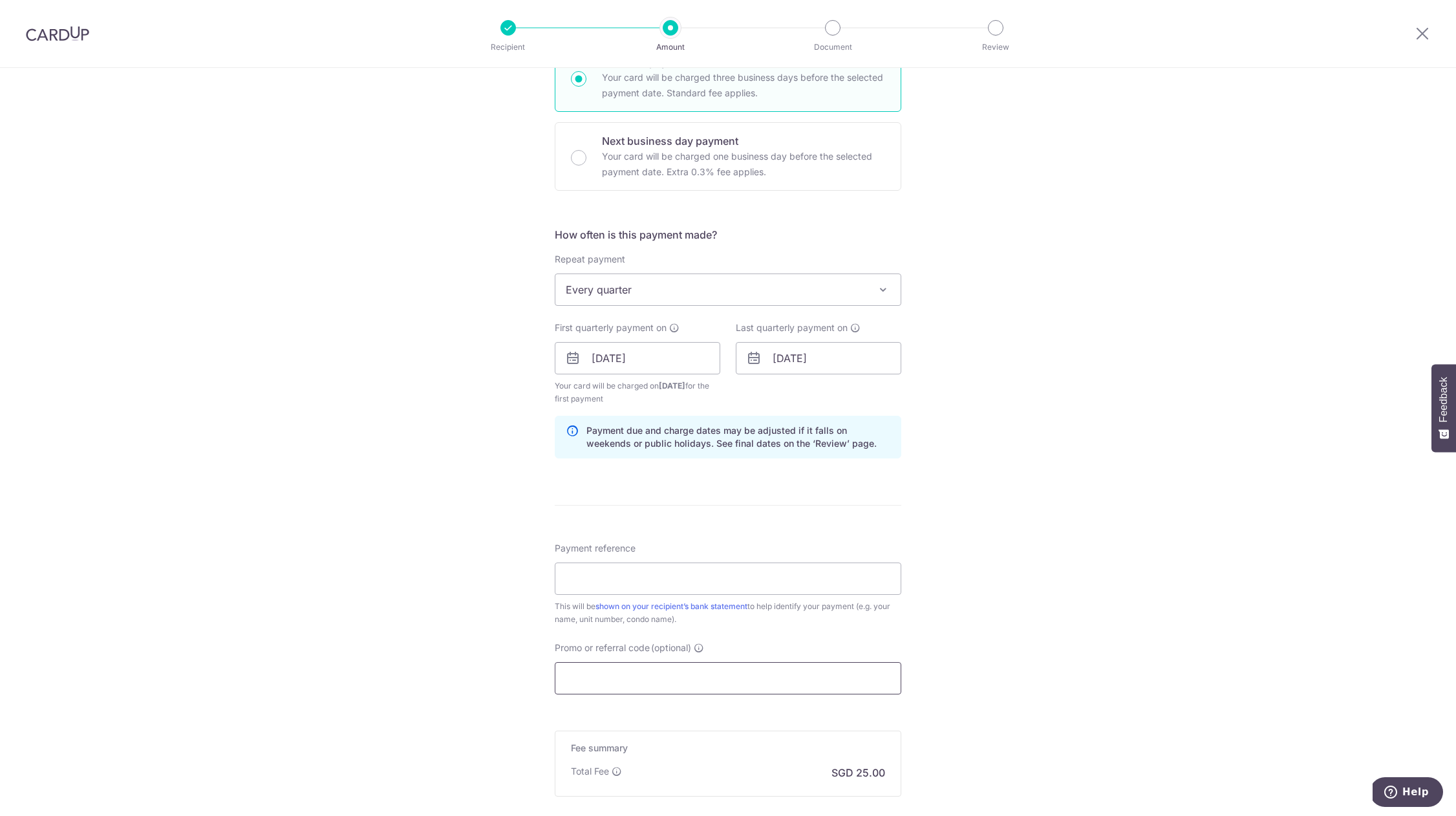
click at [597, 673] on input "Promo or referral code (optional)" at bounding box center [728, 678] width 347 height 32
paste input "REC185"
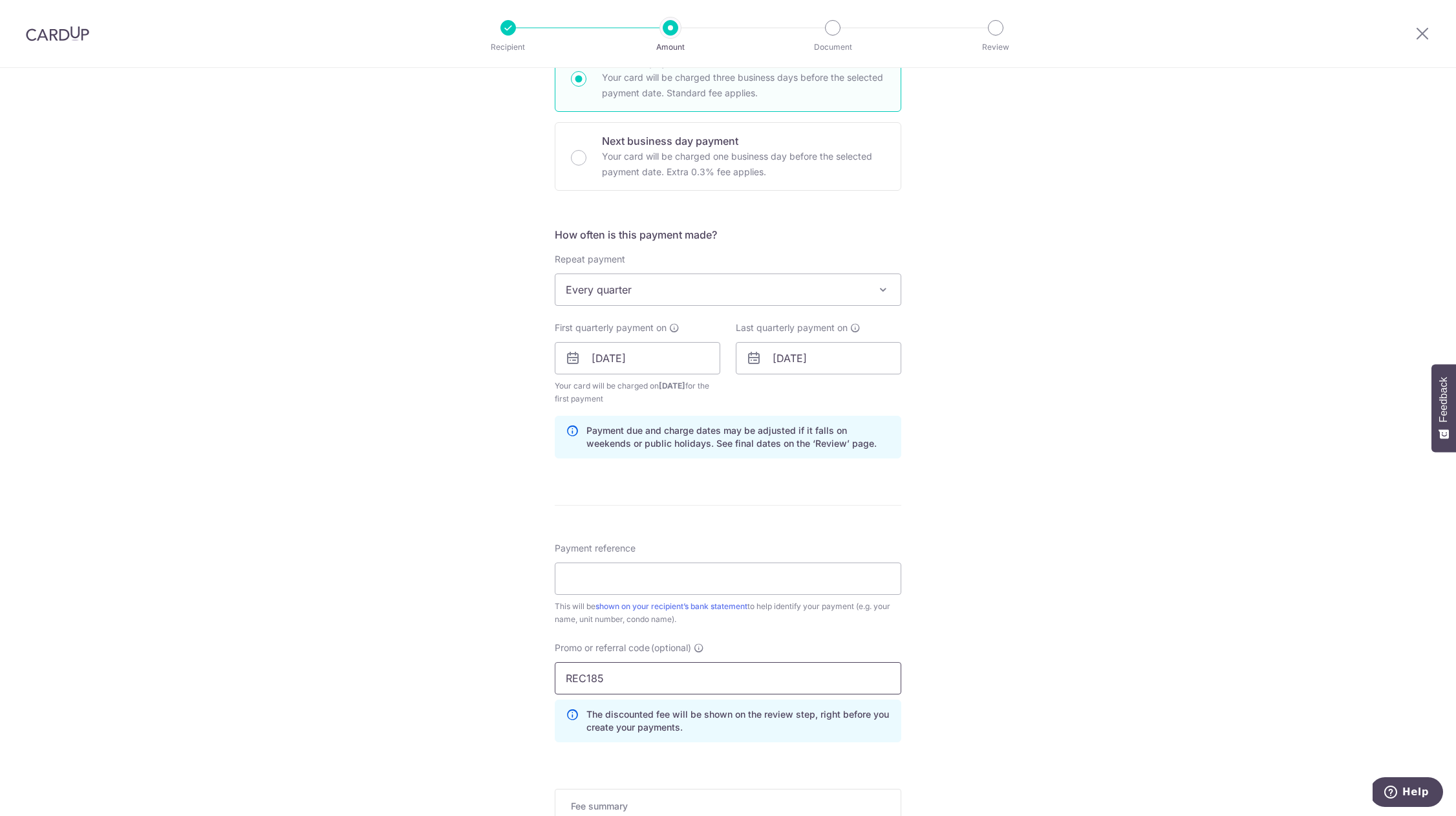
type input "REC185"
click at [428, 607] on div "Tell us more about your payment Enter payment amount SGD 961.38 961.38 Select C…" at bounding box center [728, 373] width 1456 height 1294
click at [682, 571] on input "Payment reference" at bounding box center [728, 578] width 347 height 32
type input "(11700805) Tower 1 #08-05"
click at [412, 633] on div "Tell us more about your payment Enter payment amount SGD 961.38 961.38 Select C…" at bounding box center [728, 373] width 1456 height 1294
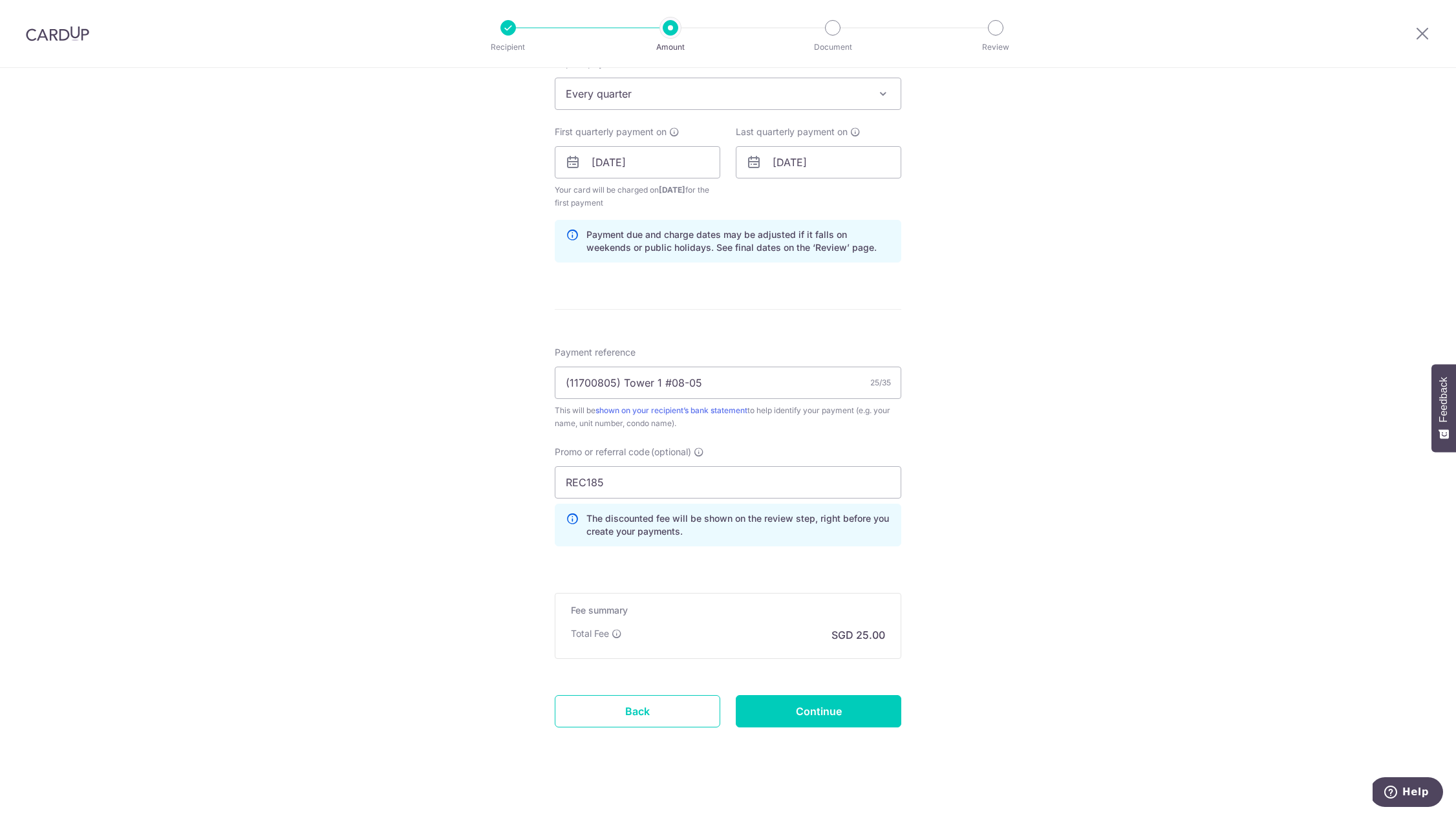
scroll to position [546, 0]
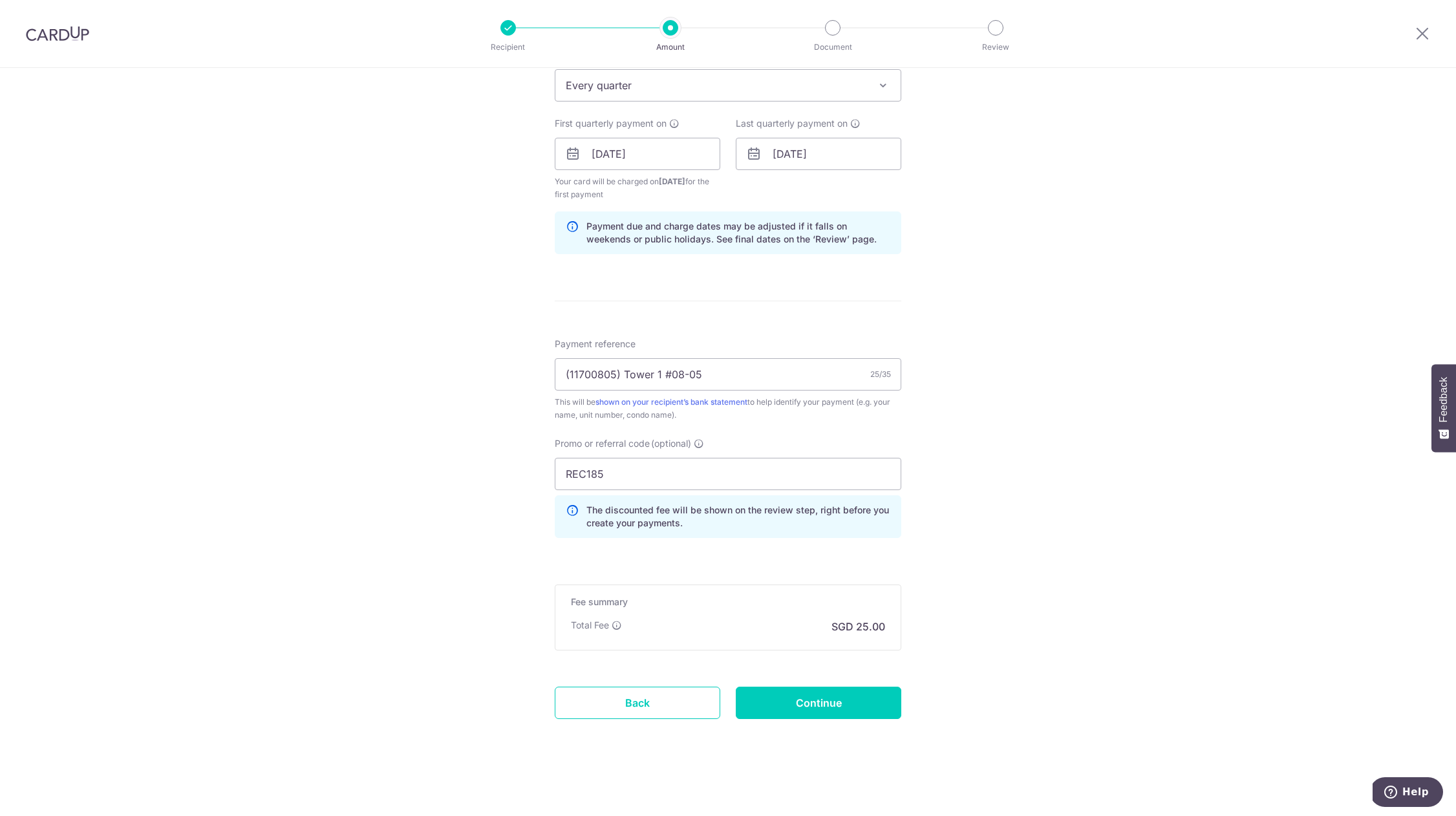
click at [1115, 607] on div "Tell us more about your payment Enter payment amount SGD 961.38 961.38 Select C…" at bounding box center [728, 169] width 1456 height 1294
click at [1096, 532] on div "Tell us more about your payment Enter payment amount SGD 961.38 961.38 Select C…" at bounding box center [728, 169] width 1456 height 1294
click at [808, 693] on input "Continue" at bounding box center [818, 703] width 165 height 32
type input "Create Schedule"
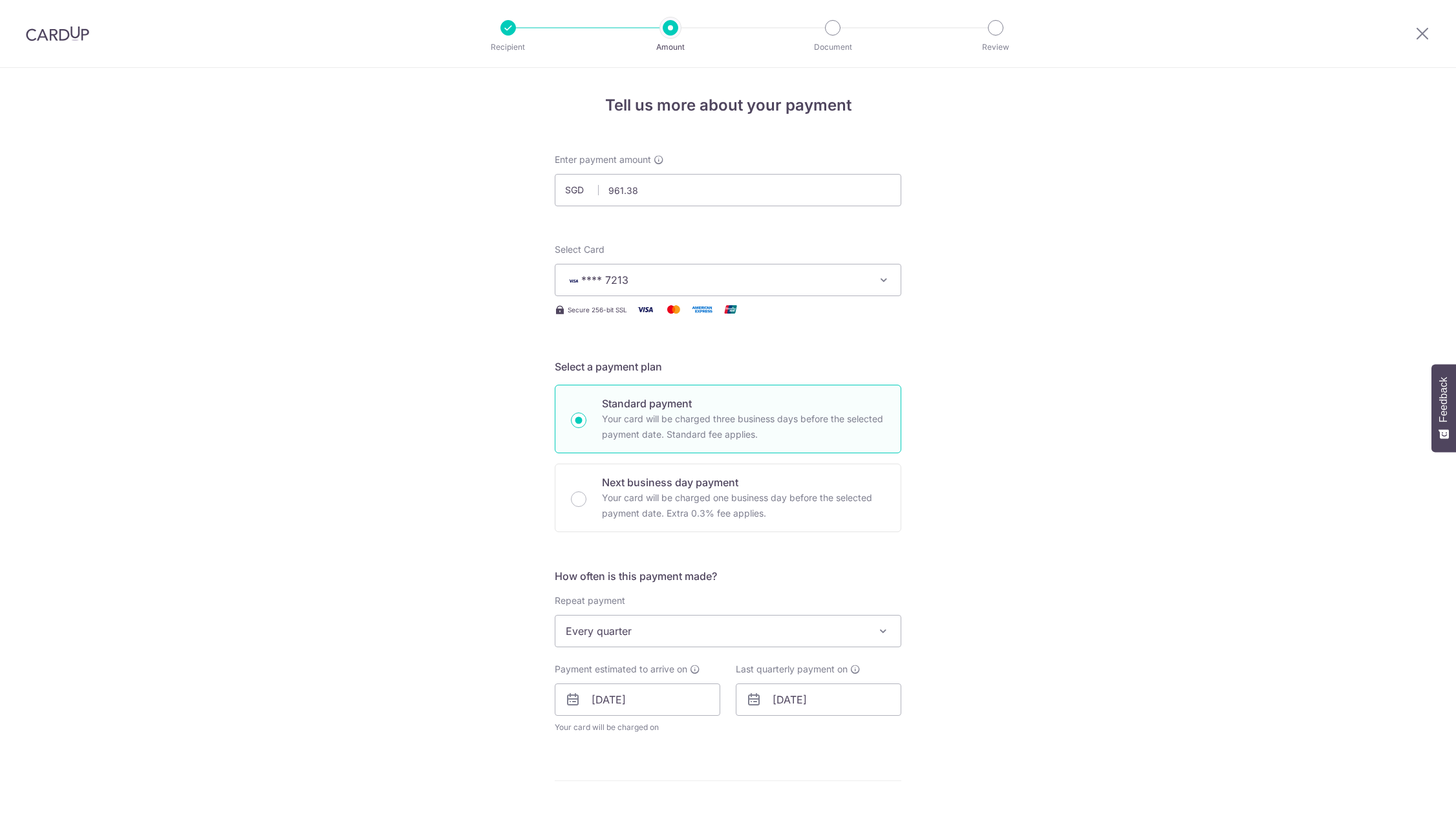
scroll to position [498, 0]
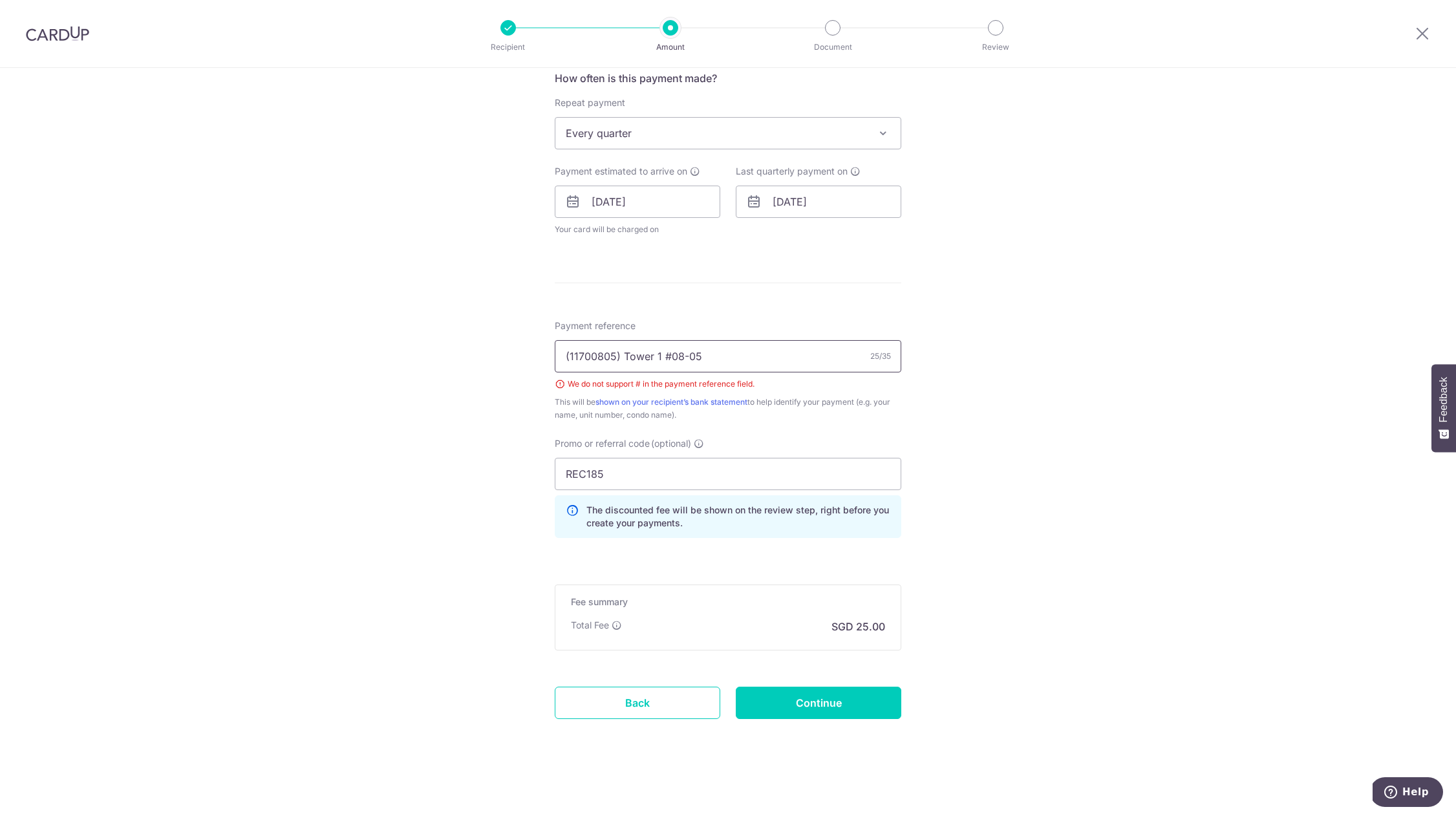
click at [666, 358] on input "(11700805) Tower 1 #08-05" at bounding box center [728, 356] width 347 height 32
type input "(11700805) Tower 1 08-05"
click at [381, 421] on div "Tell us more about your payment Enter payment amount SGD 961.38 961.38 Select C…" at bounding box center [728, 193] width 1456 height 1246
click at [810, 709] on input "Continue" at bounding box center [818, 703] width 165 height 32
type input "Create Schedule"
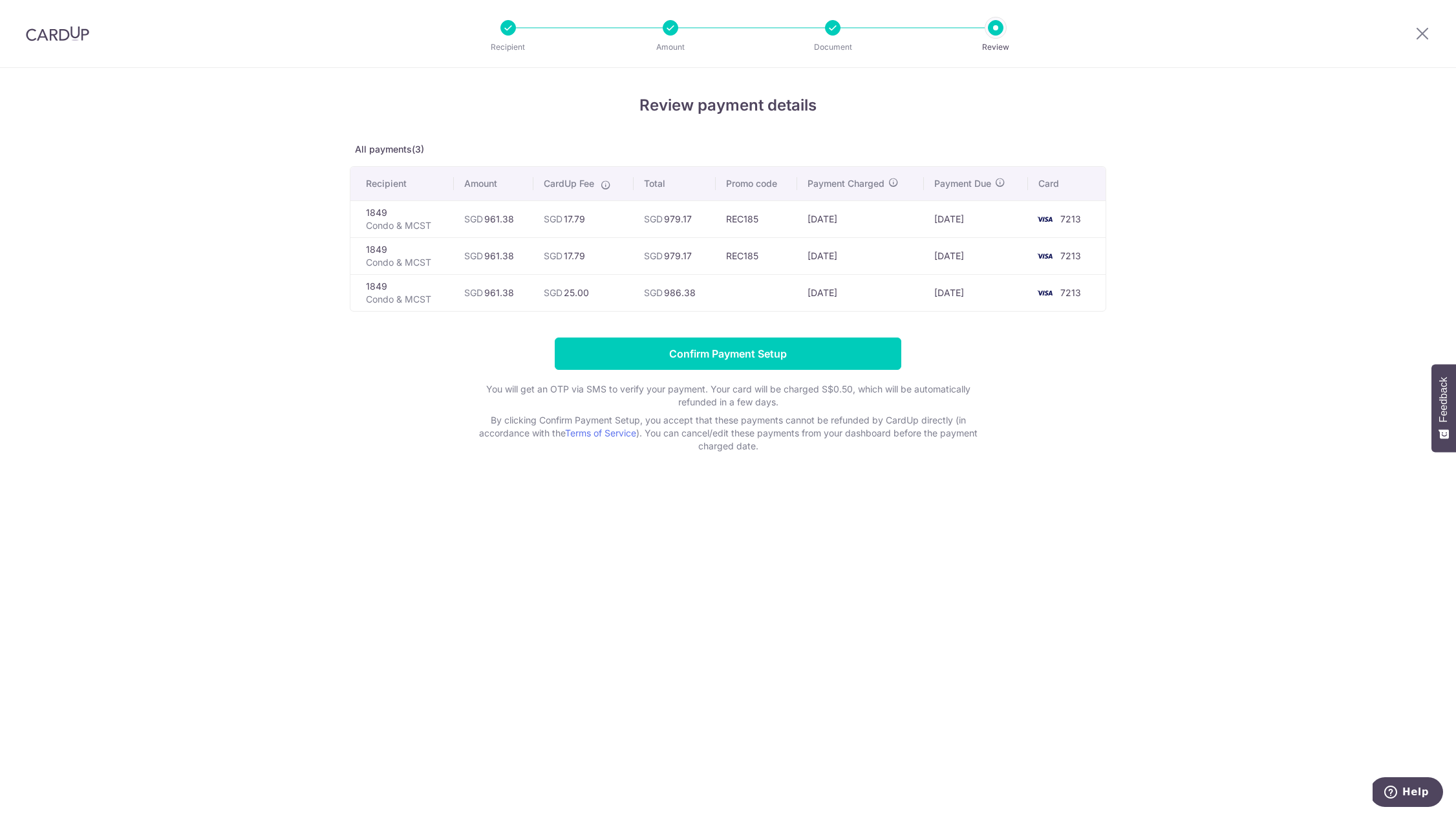
click at [720, 492] on div "Review payment details All payments(3) Recipient Amount CardUp Fee Total Promo …" at bounding box center [728, 441] width 1456 height 749
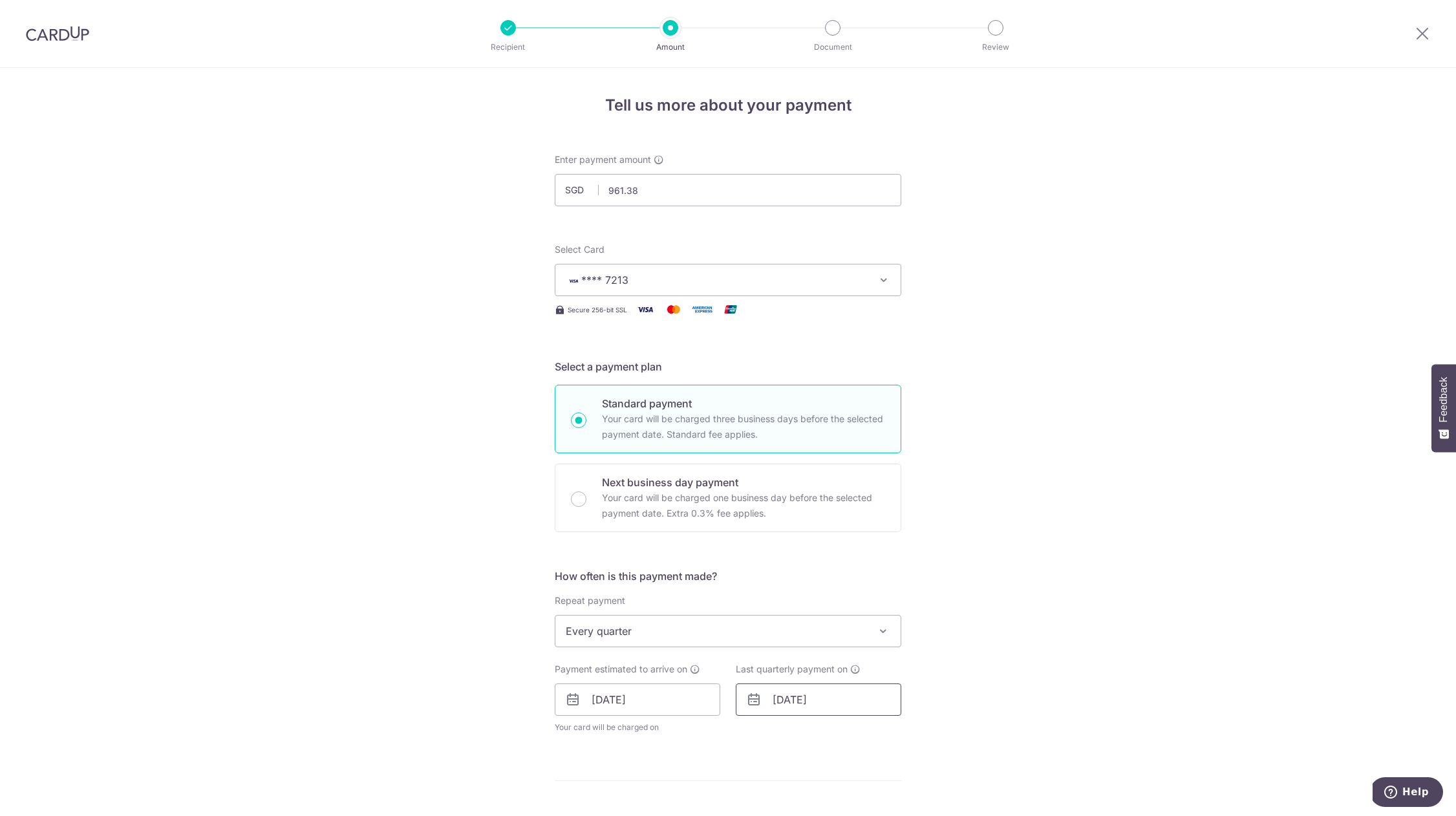
click at [790, 707] on input "[DATE]" at bounding box center [818, 699] width 165 height 32
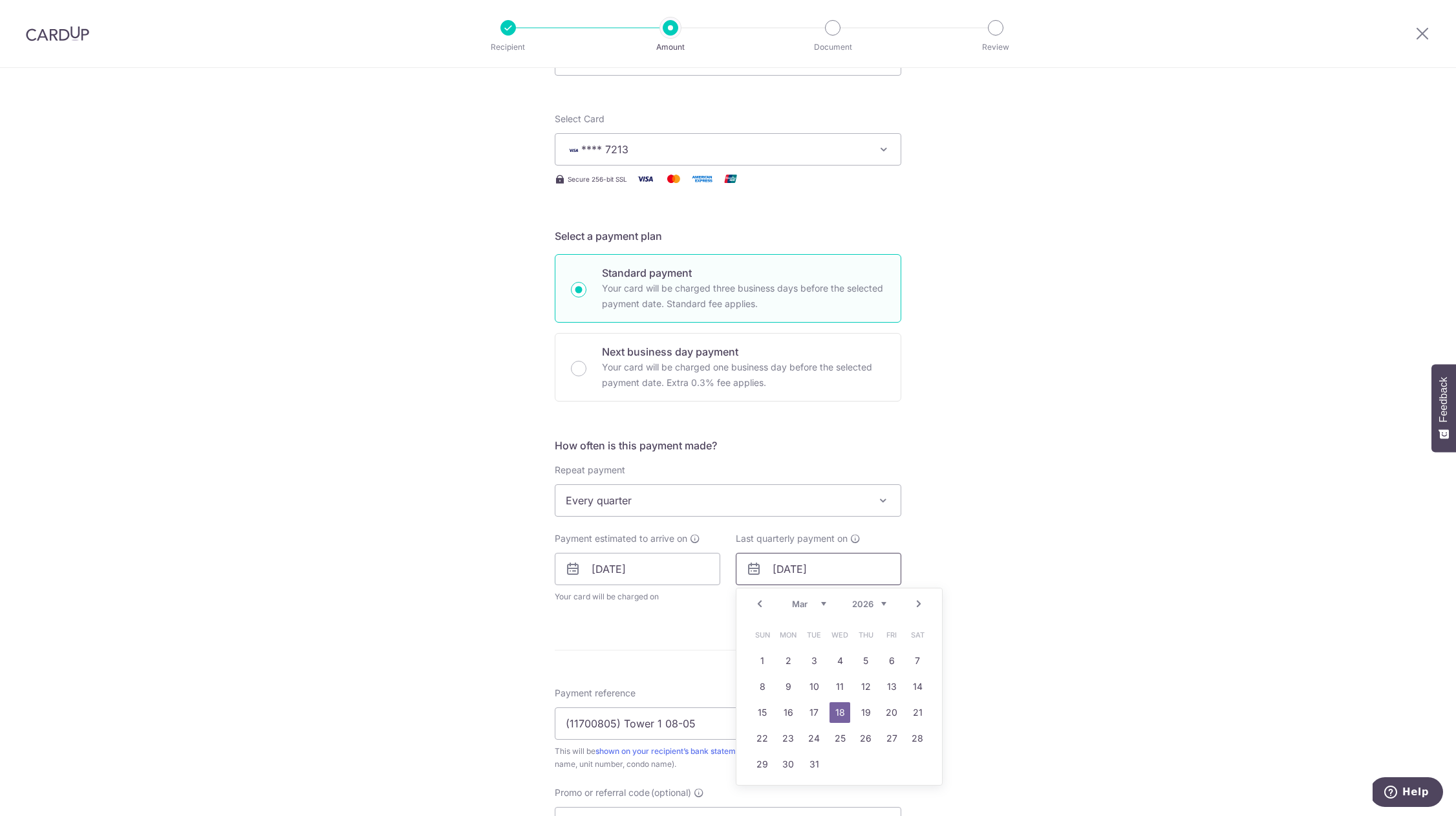
scroll to position [185, 0]
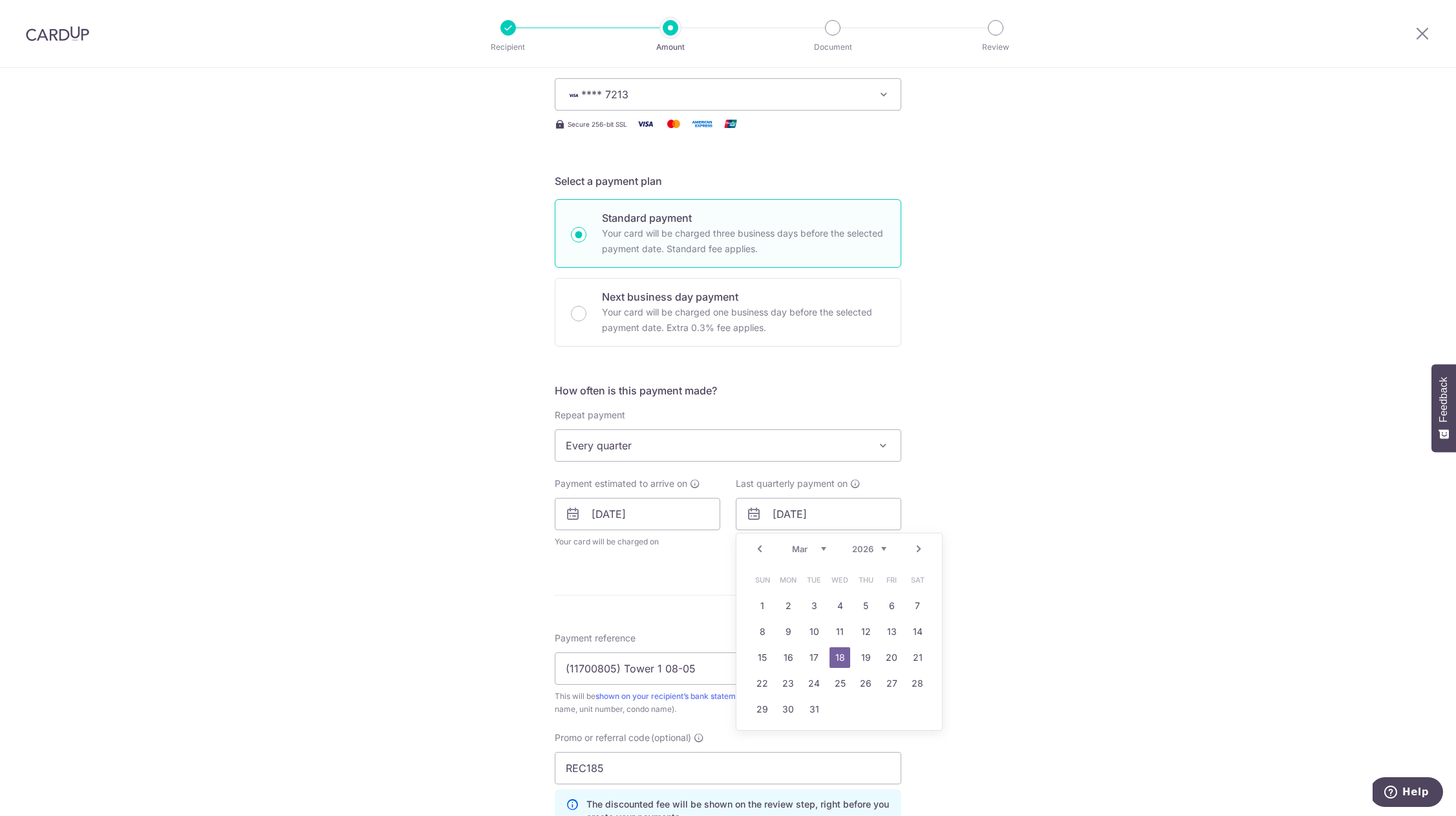
click at [878, 544] on select "2025 2026 2027 2028 2029 2030 2031 2032 2033 2034 2035" at bounding box center [869, 549] width 35 height 10
click at [811, 549] on select "Sep Oct Nov Dec" at bounding box center [809, 549] width 35 height 10
click at [864, 659] on link "18" at bounding box center [866, 658] width 21 height 21
type input "[DATE]"
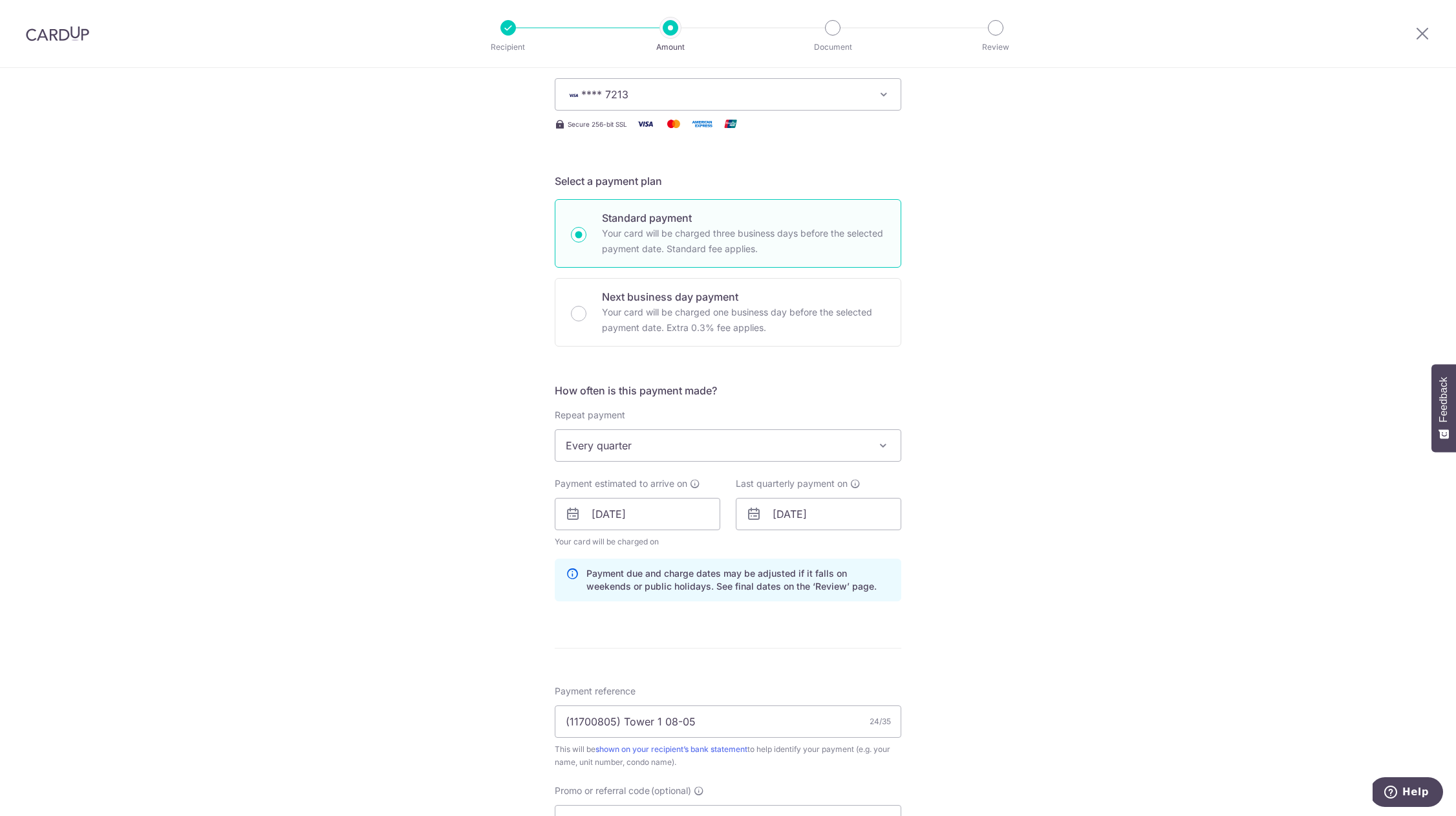
click at [1182, 588] on div "Tell us more about your payment Enter payment amount SGD 961.38 961.38 Select C…" at bounding box center [728, 523] width 1456 height 1281
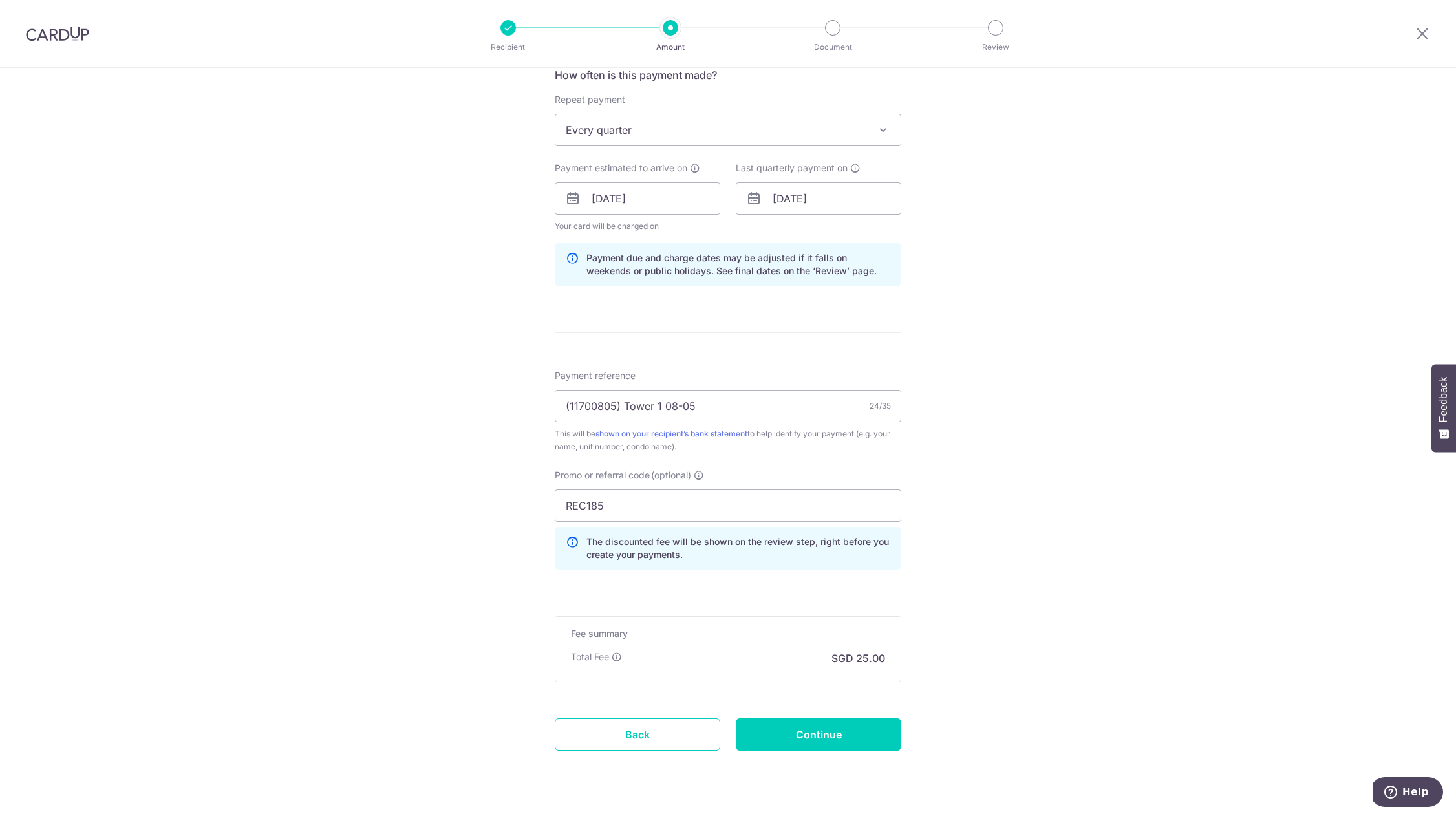
scroll to position [533, 0]
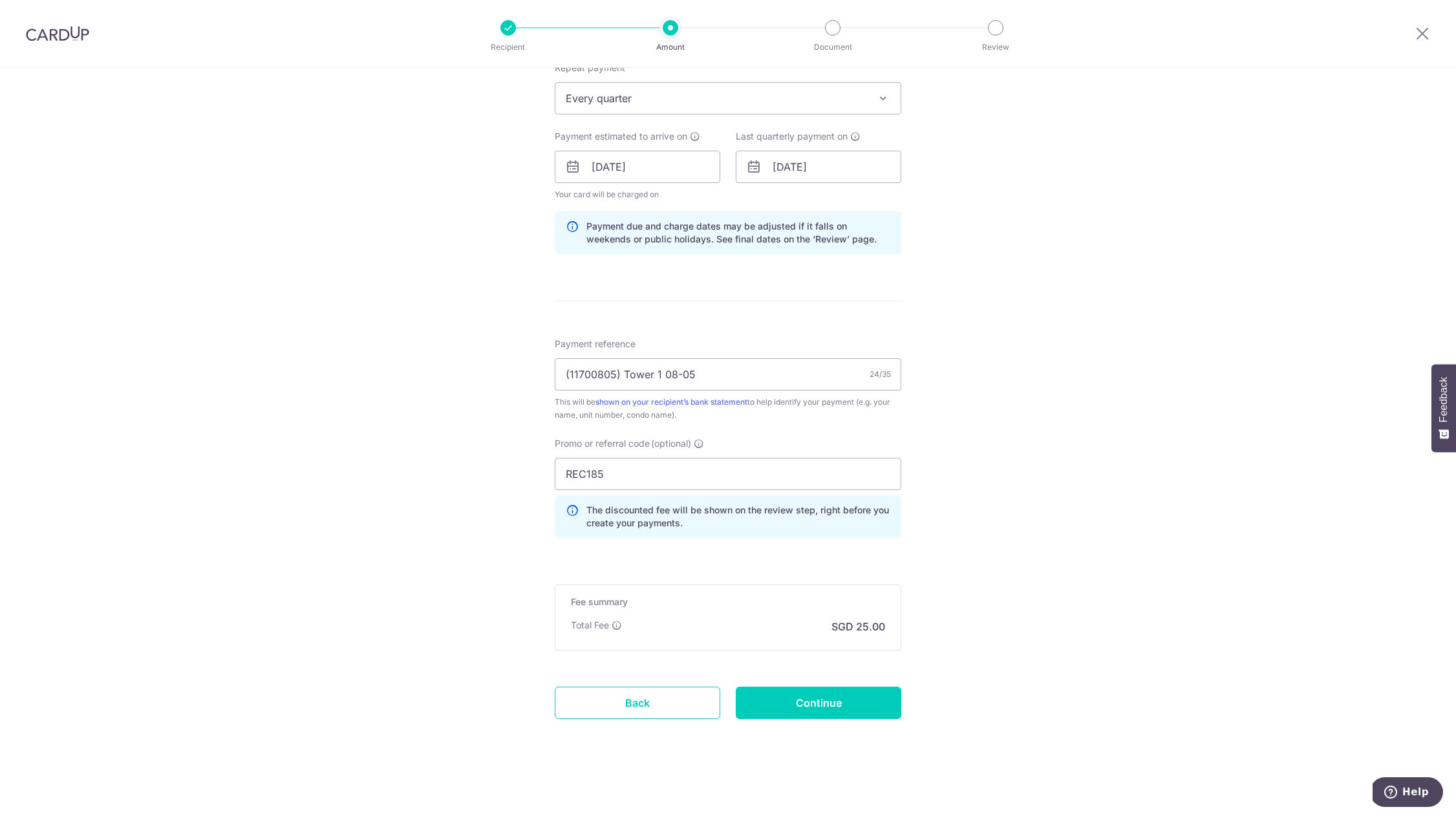
click at [380, 627] on div "Tell us more about your payment Enter payment amount SGD 961.38 961.38 Select C…" at bounding box center [728, 176] width 1456 height 1281
click at [852, 703] on input "Continue" at bounding box center [818, 703] width 165 height 32
type input "Update Schedule"
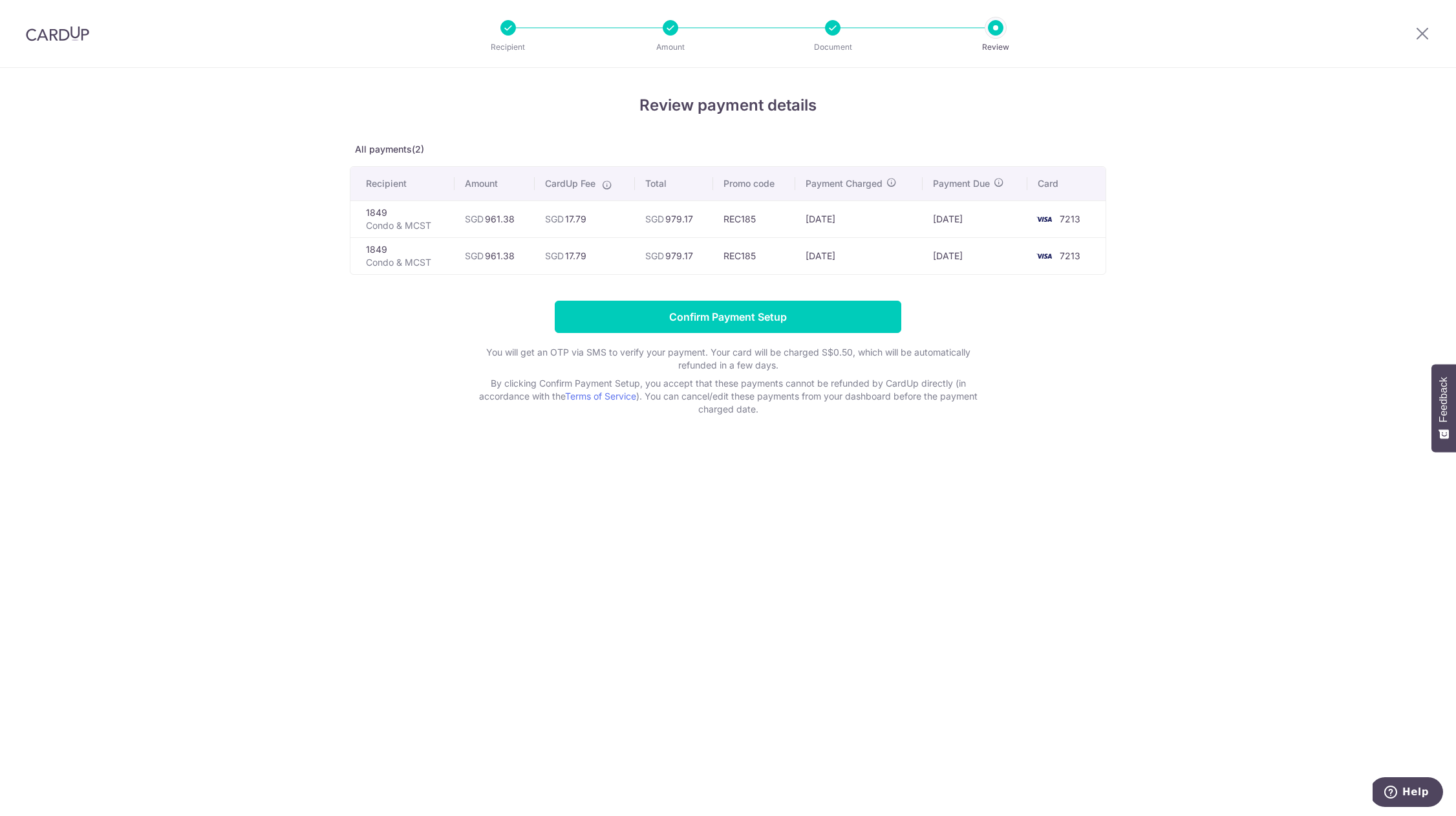
click at [899, 471] on div "Review payment details All payments(2) Recipient Amount CardUp Fee Total Promo …" at bounding box center [728, 441] width 1456 height 749
click at [620, 302] on input "Confirm Payment Setup" at bounding box center [728, 316] width 347 height 32
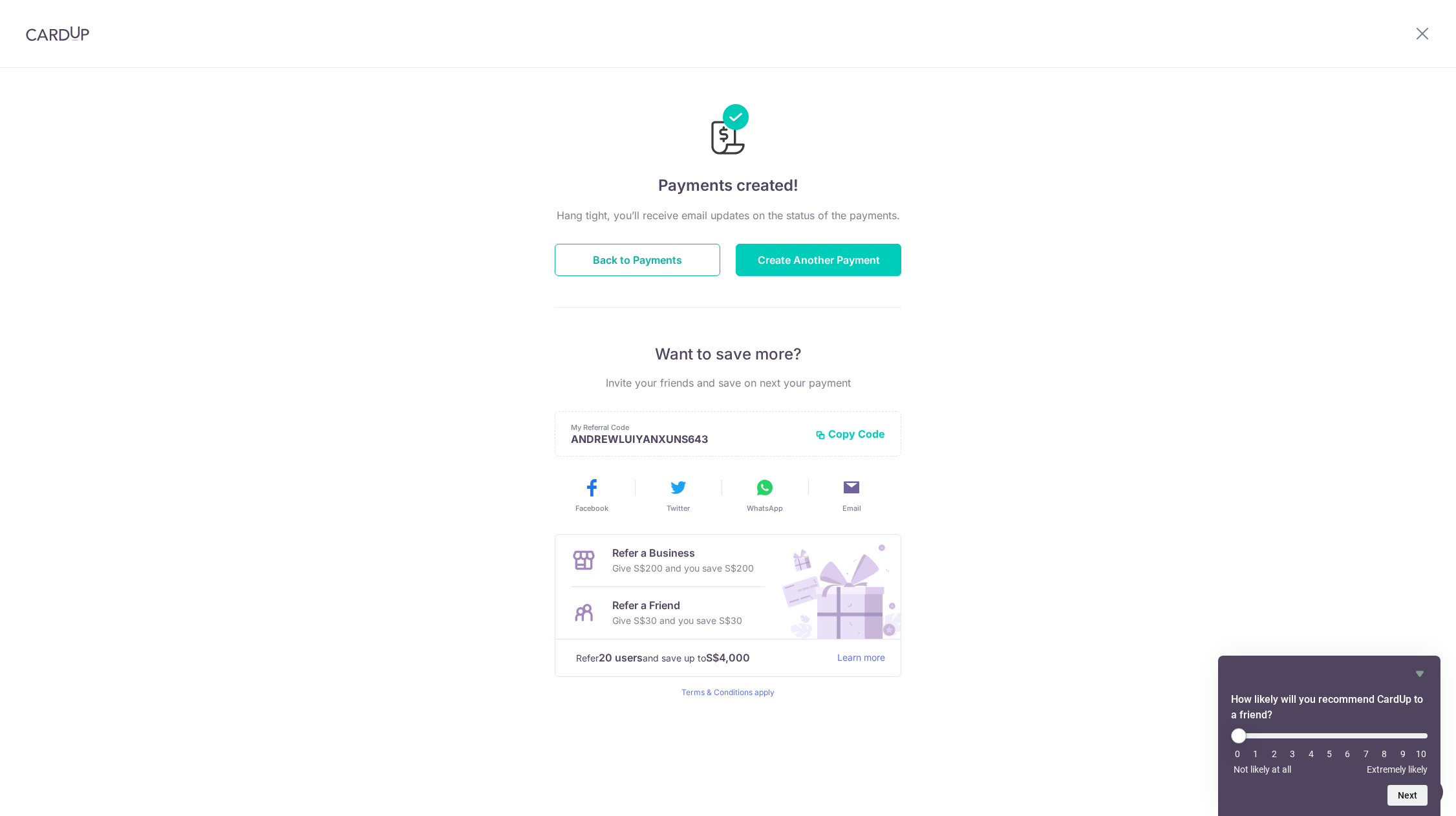
click at [642, 267] on button "Back to Payments" at bounding box center [637, 260] width 165 height 32
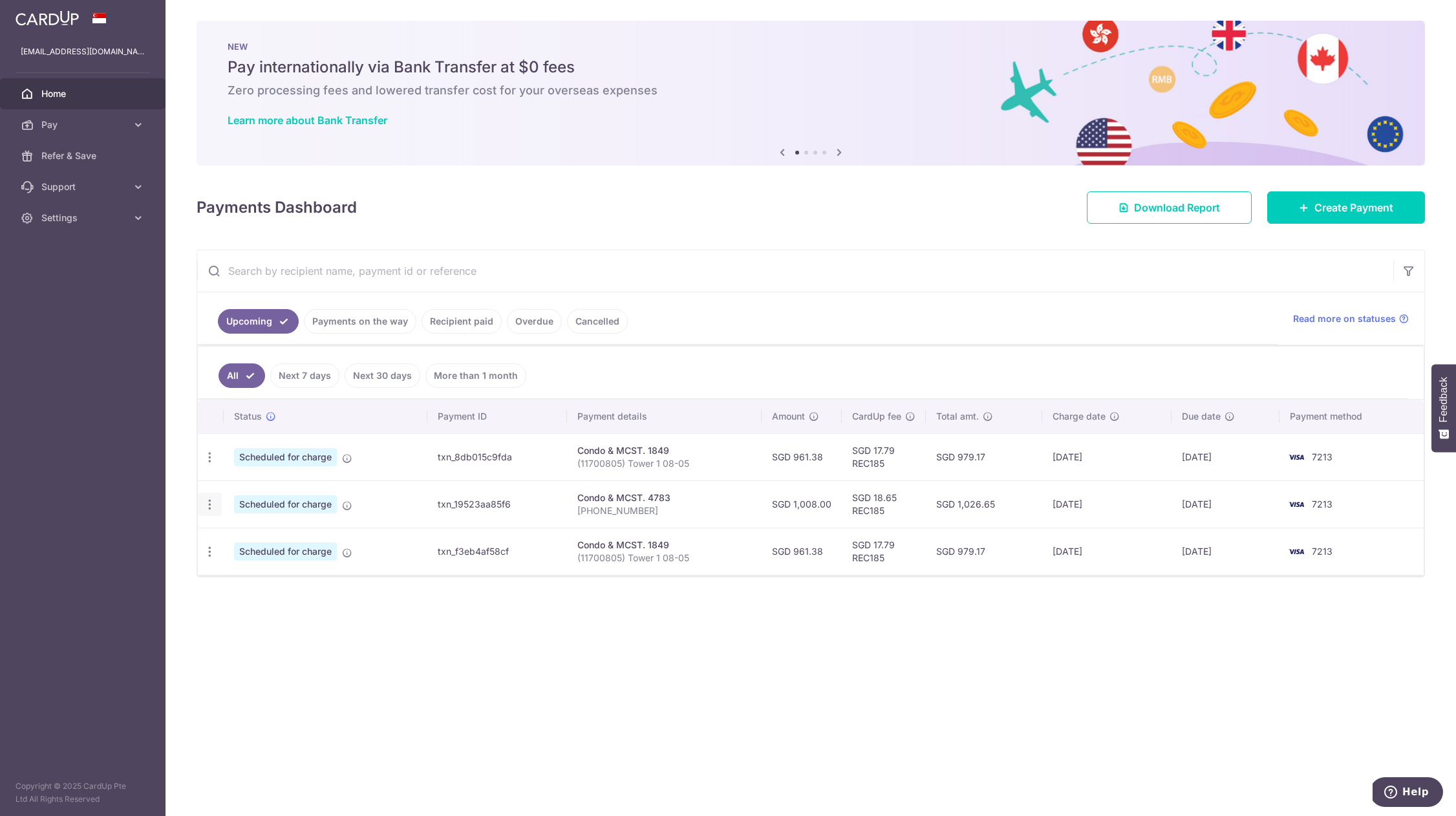
click at [210, 502] on icon "button" at bounding box center [210, 504] width 14 height 14
click at [251, 535] on span "Update payment" at bounding box center [279, 540] width 88 height 16
radio input "true"
type input "1,008.00"
type input "24/10/2025"
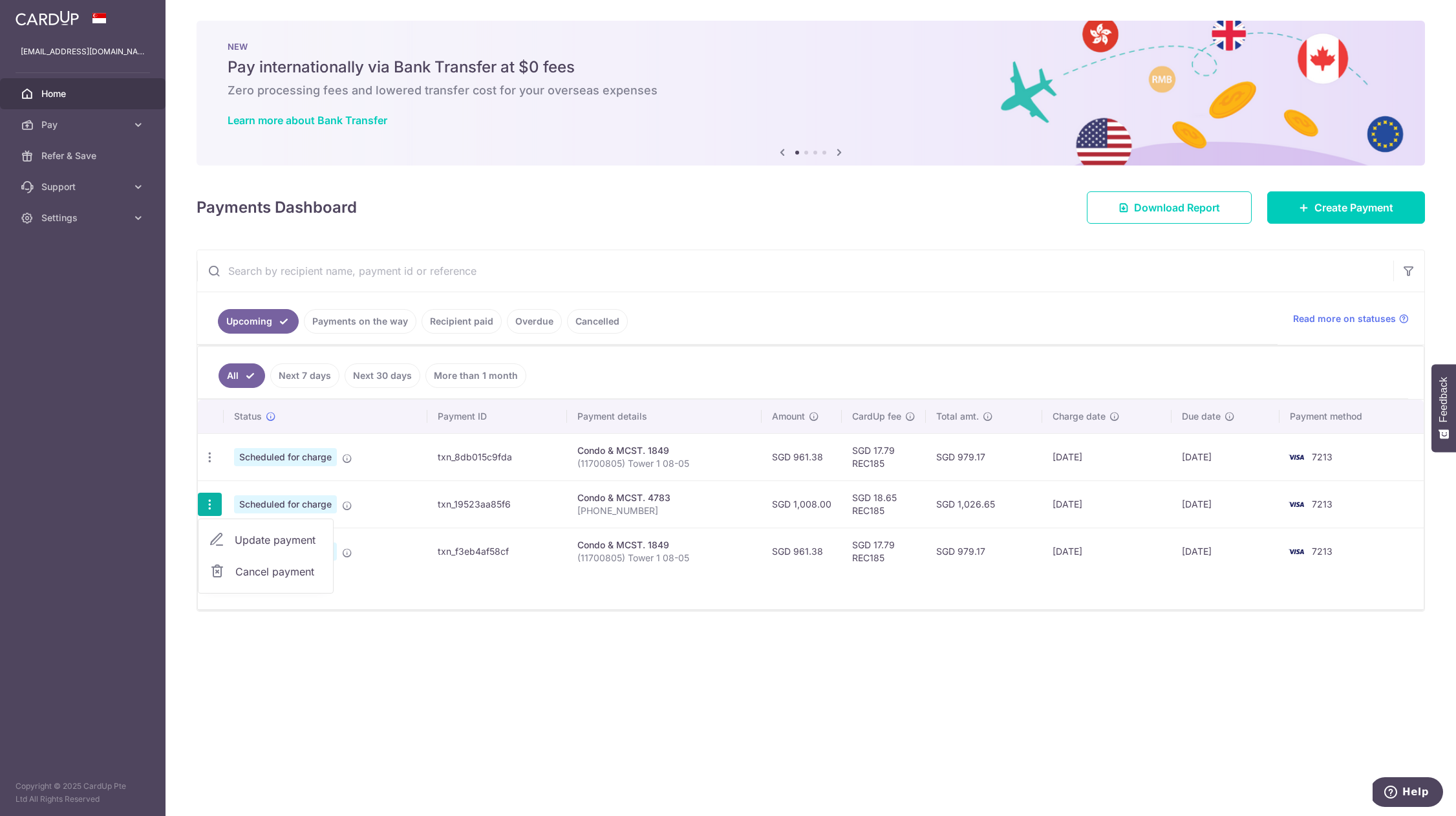
type input "221-01-02"
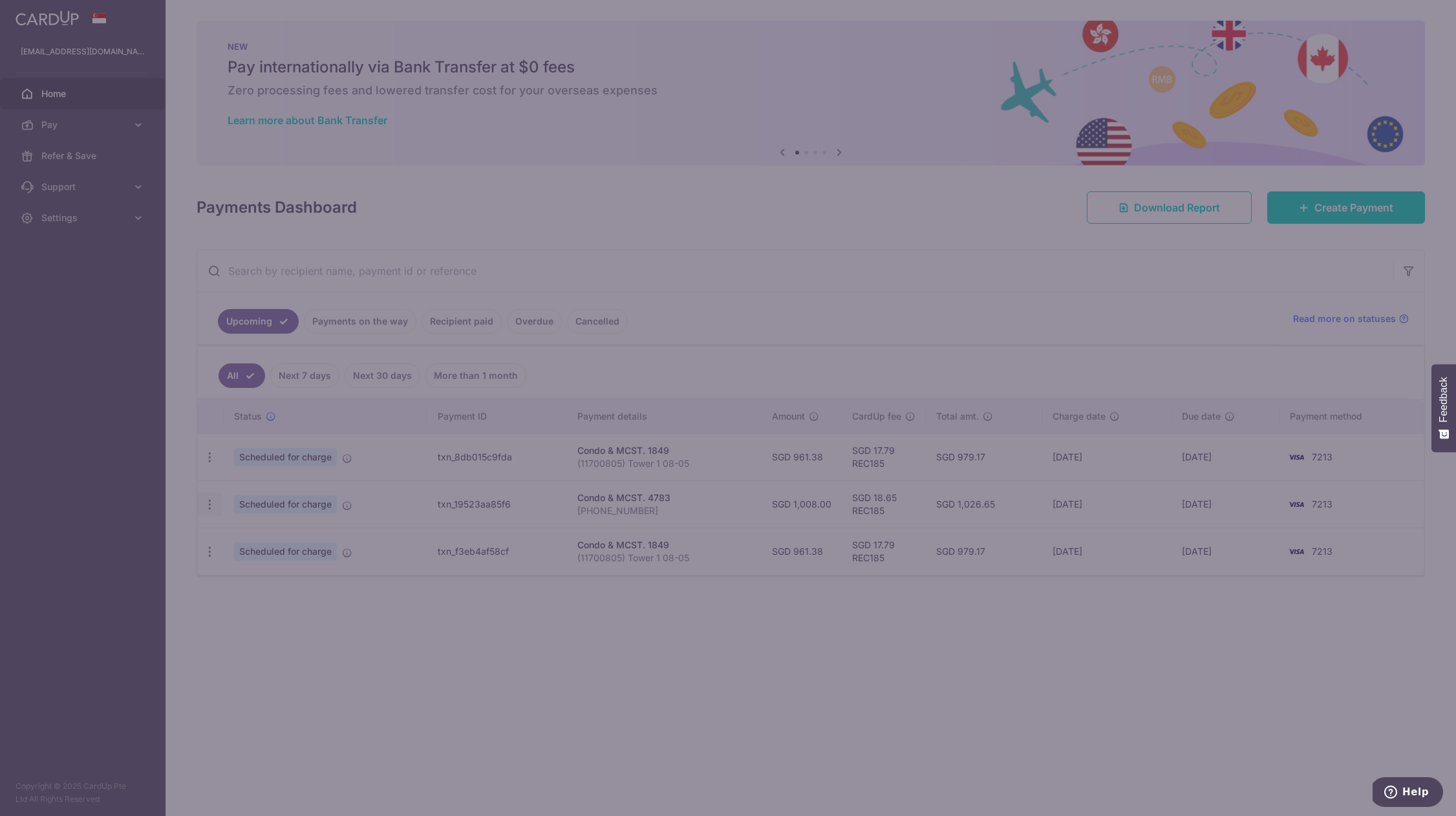
type input "REC185"
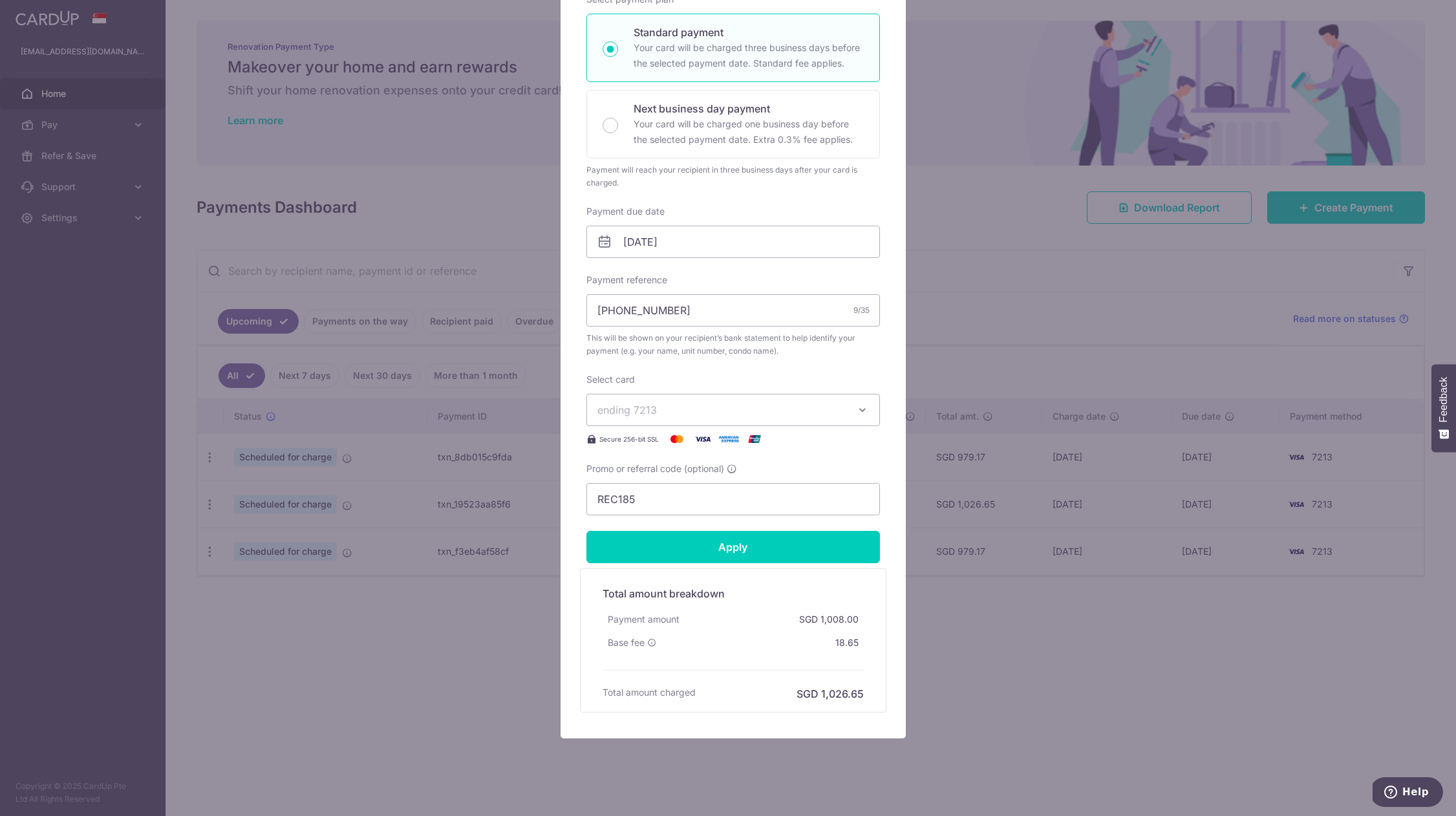
scroll to position [232, 0]
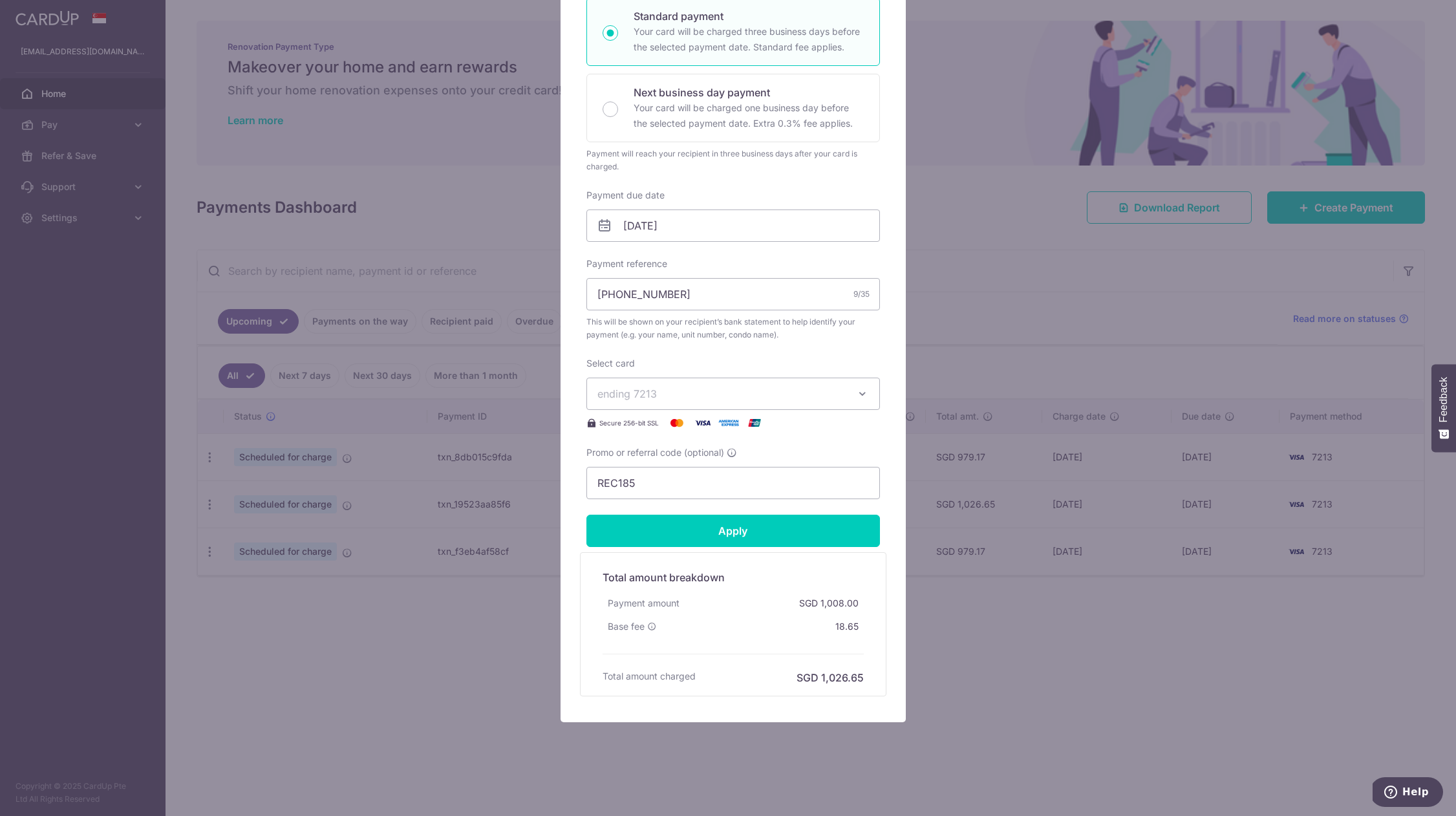
click at [1004, 631] on div "Edit payment By clicking apply, you will make changes to all payments to 4783 s…" at bounding box center [728, 408] width 1456 height 816
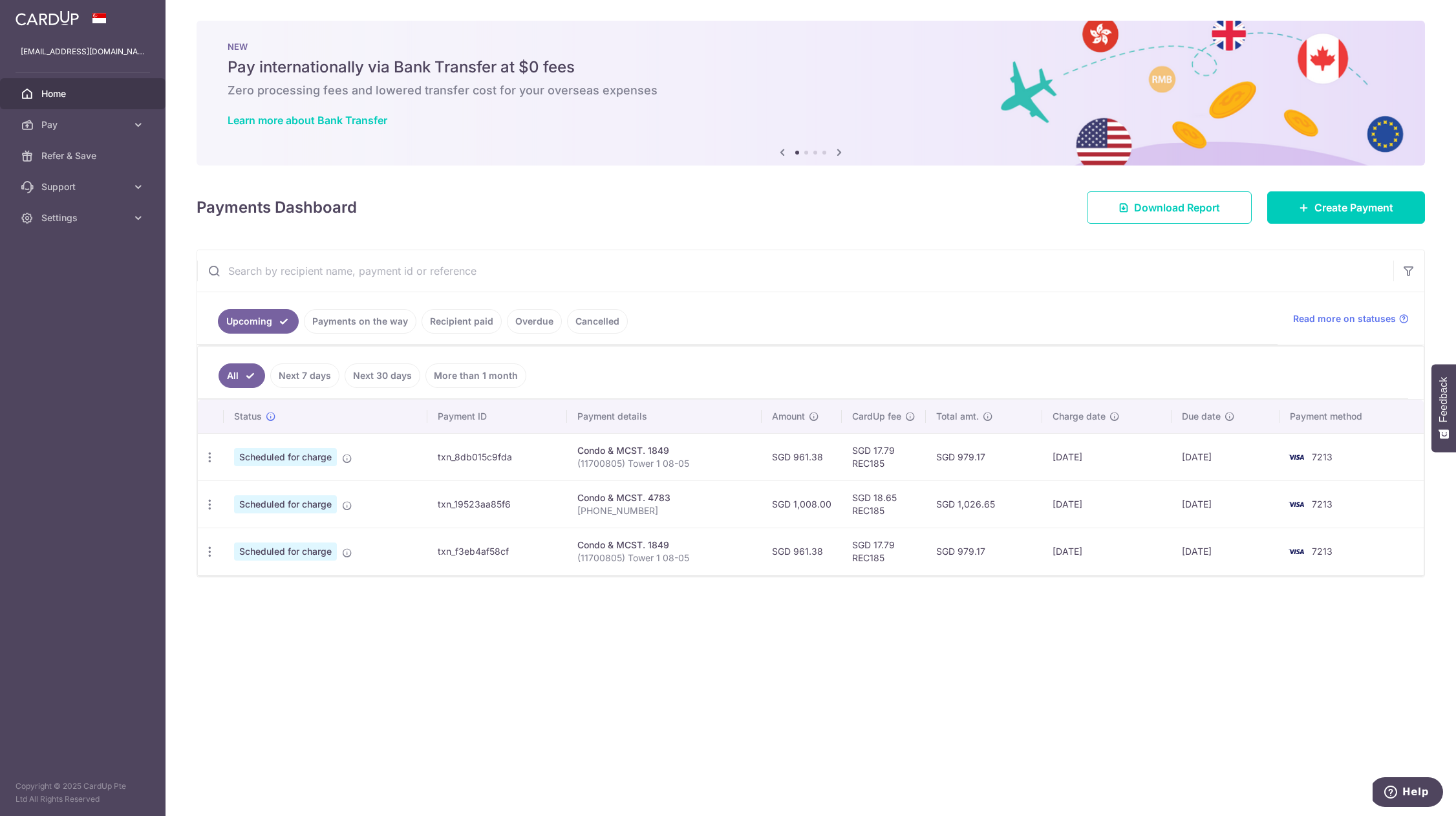
click at [715, 286] on input "text" at bounding box center [795, 271] width 1196 height 42
